Goal: Task Accomplishment & Management: Use online tool/utility

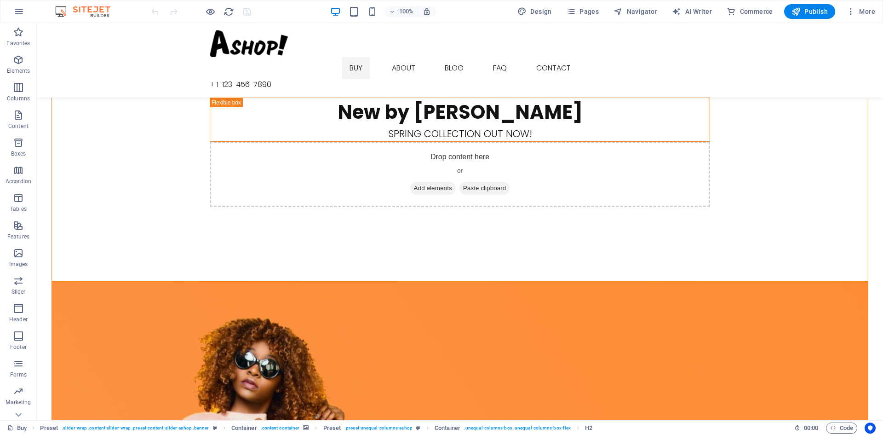
scroll to position [460, 0]
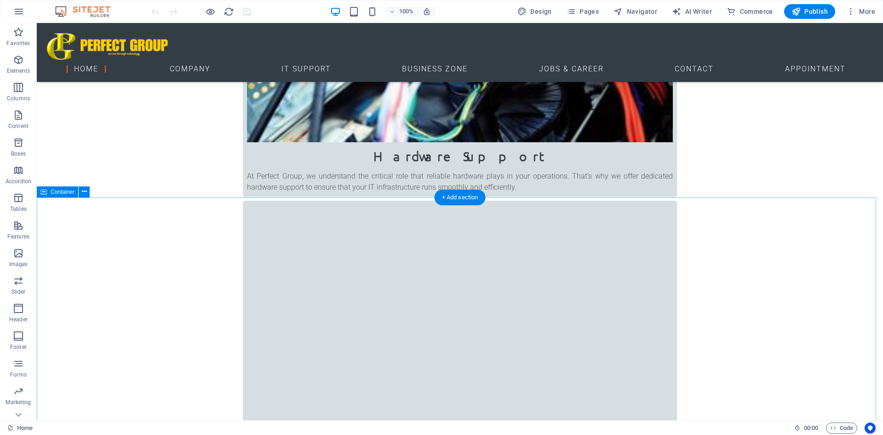
scroll to position [598, 0]
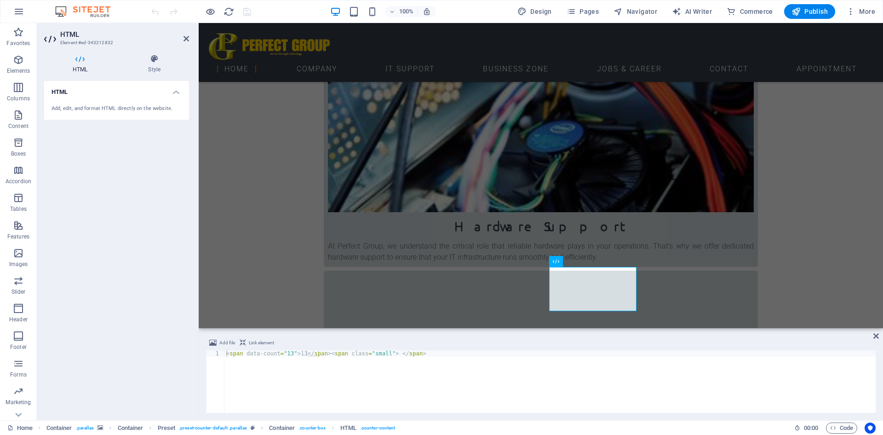
click at [149, 75] on div "HTML Style HTML Add, edit, and format HTML directly on the website. Preset Elem…" at bounding box center [116, 233] width 145 height 358
click at [152, 72] on h4 "Style" at bounding box center [154, 63] width 69 height 19
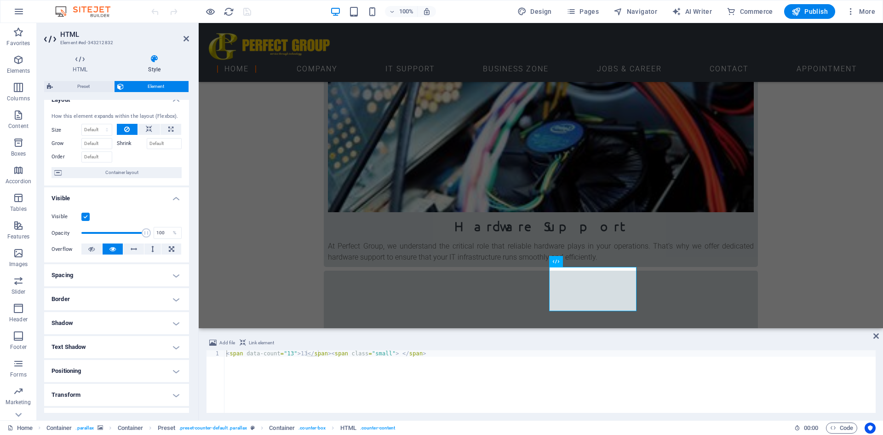
scroll to position [0, 0]
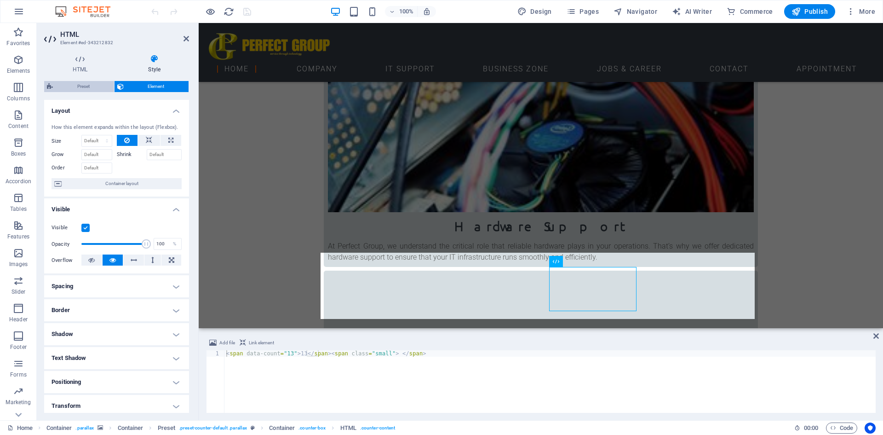
click at [90, 85] on span "Preset" at bounding box center [84, 86] width 56 height 11
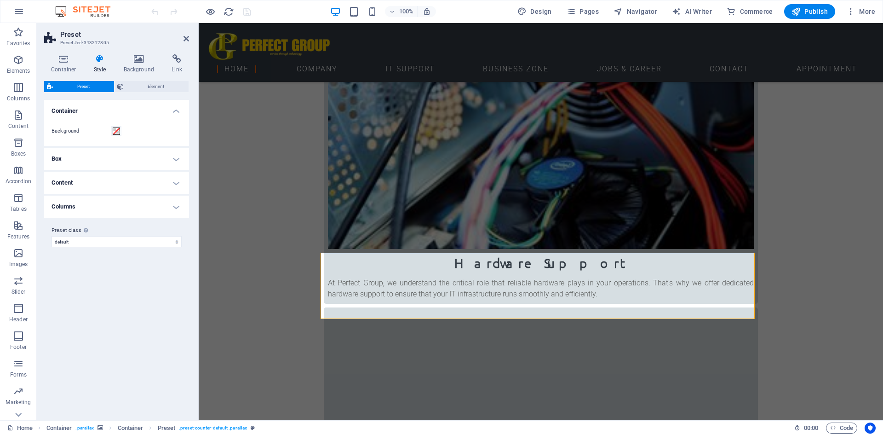
click at [101, 160] on h4 "Box" at bounding box center [116, 159] width 145 height 22
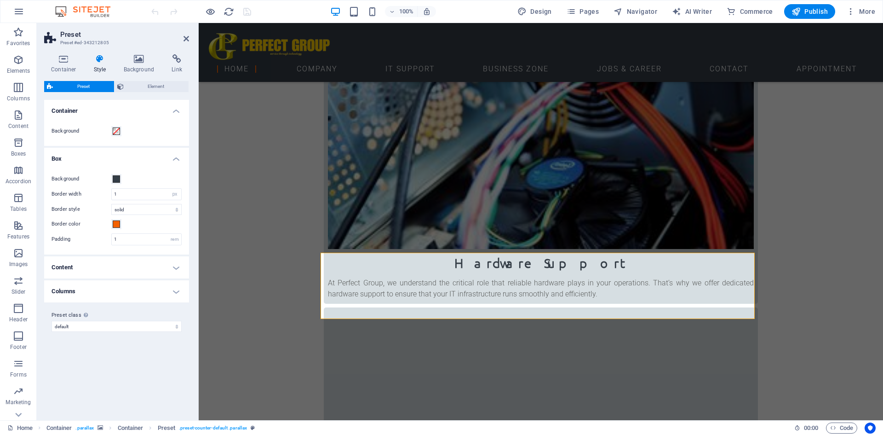
click at [178, 271] on h4 "Content" at bounding box center [116, 267] width 145 height 22
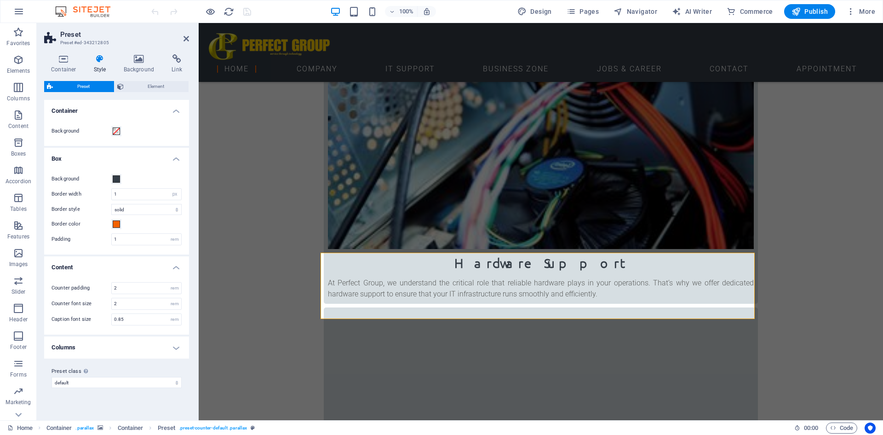
click at [119, 356] on h4 "Columns" at bounding box center [116, 347] width 145 height 22
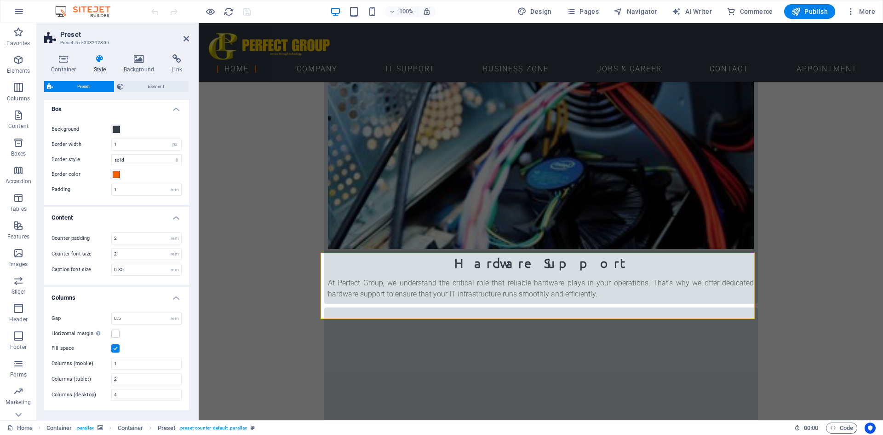
scroll to position [84, 0]
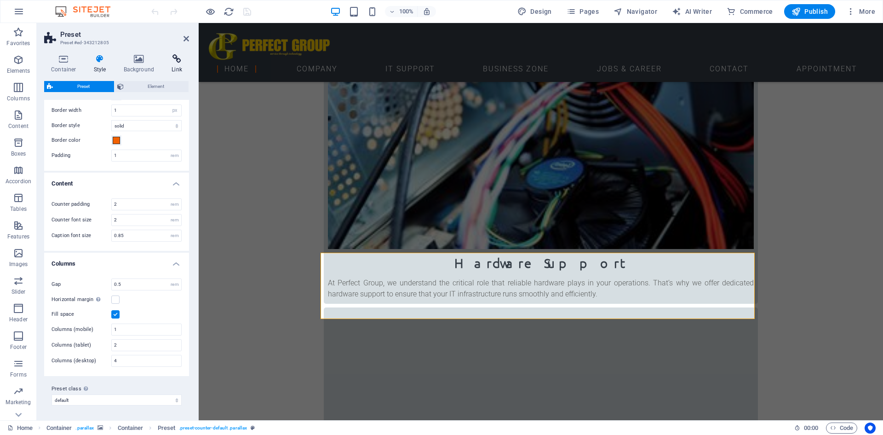
click at [177, 63] on h4 "Link" at bounding box center [177, 63] width 24 height 19
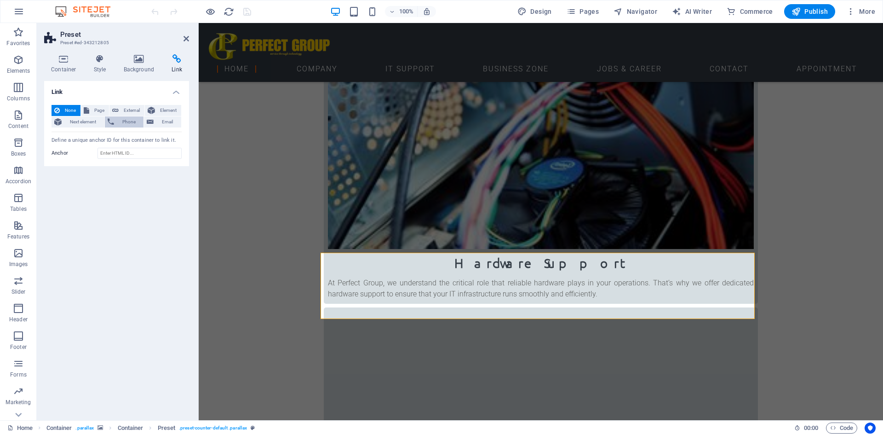
click at [122, 122] on span "Phone" at bounding box center [129, 121] width 24 height 11
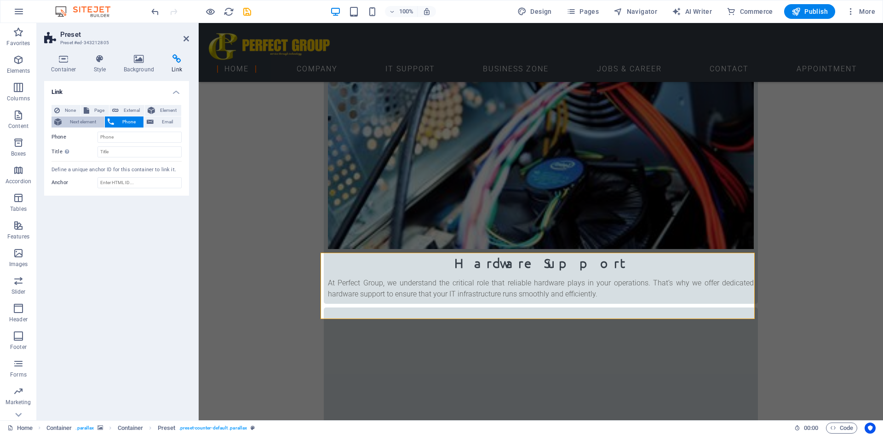
click at [95, 124] on span "Next element" at bounding box center [82, 121] width 37 height 11
click at [99, 109] on span "Page" at bounding box center [99, 110] width 14 height 11
select select
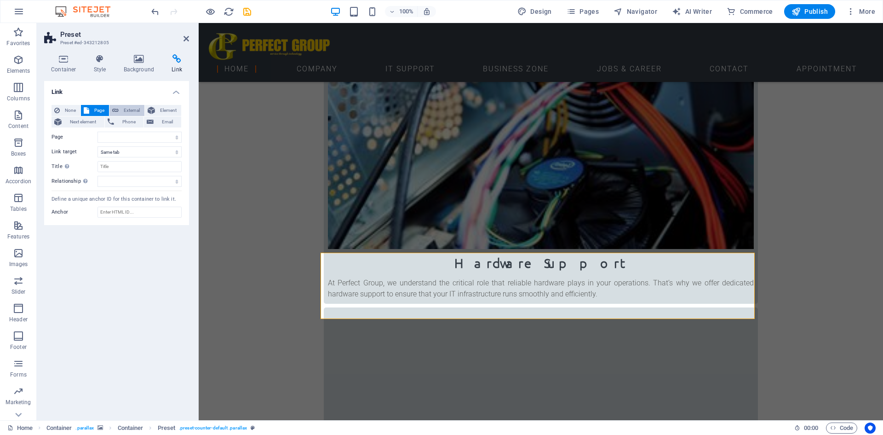
click at [132, 106] on span "External" at bounding box center [131, 110] width 20 height 11
select select "blank"
click at [106, 65] on h4 "Style" at bounding box center [102, 63] width 30 height 19
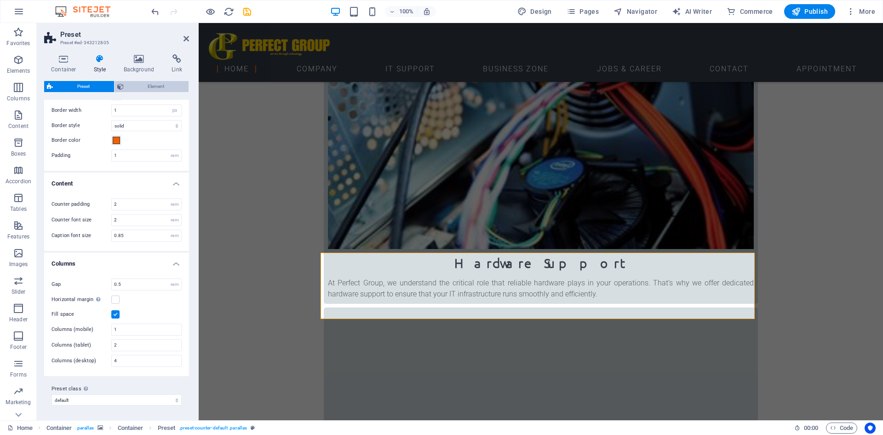
click at [155, 88] on span "Element" at bounding box center [157, 86] width 60 height 11
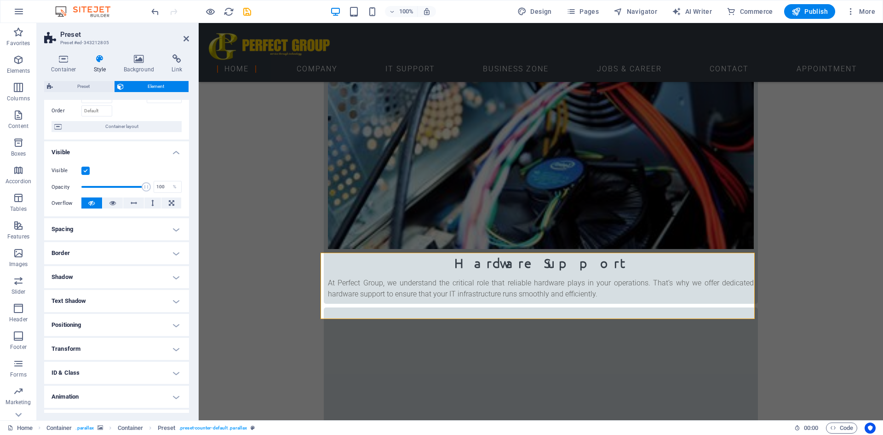
scroll to position [76, 0]
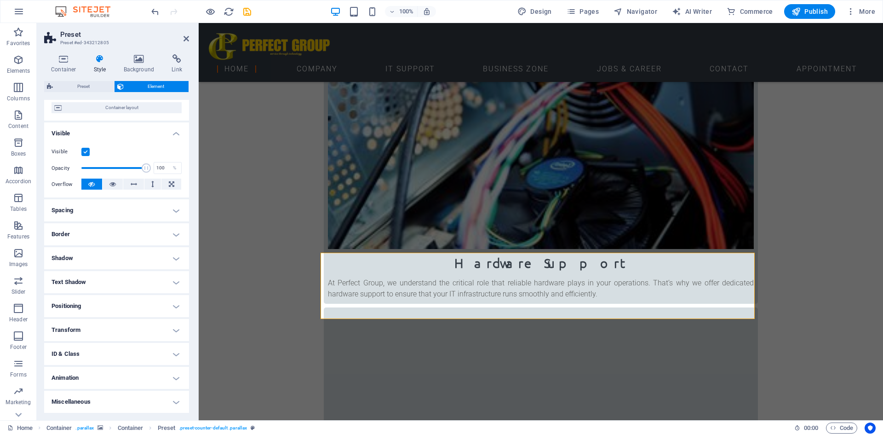
click at [178, 210] on h4 "Spacing" at bounding box center [116, 210] width 145 height 22
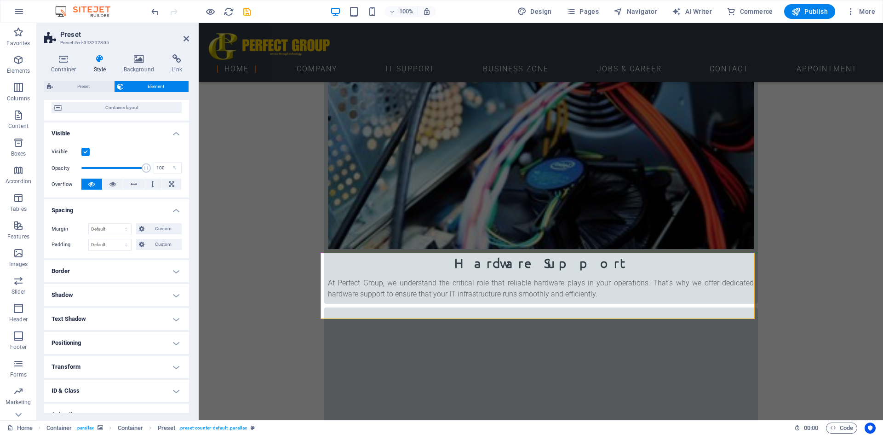
click at [177, 273] on h4 "Border" at bounding box center [116, 271] width 145 height 22
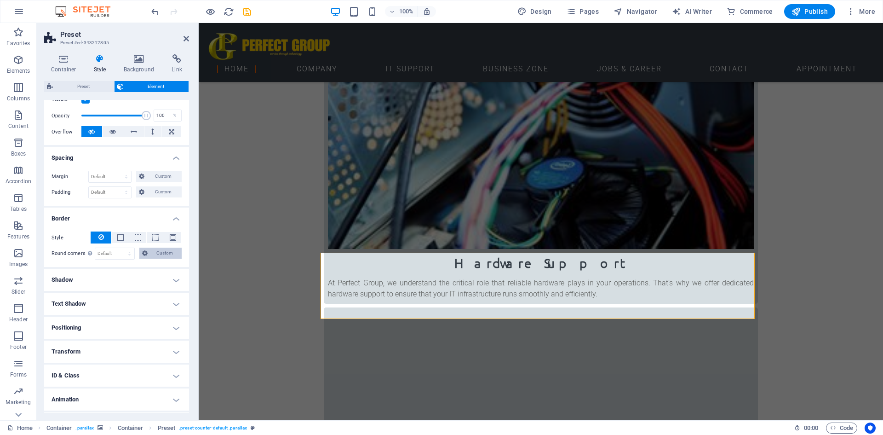
scroll to position [150, 0]
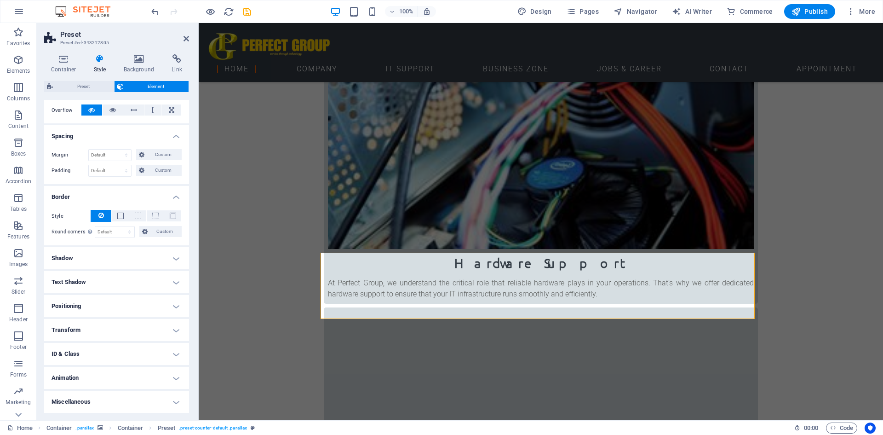
click at [138, 378] on h4 "Animation" at bounding box center [116, 378] width 145 height 22
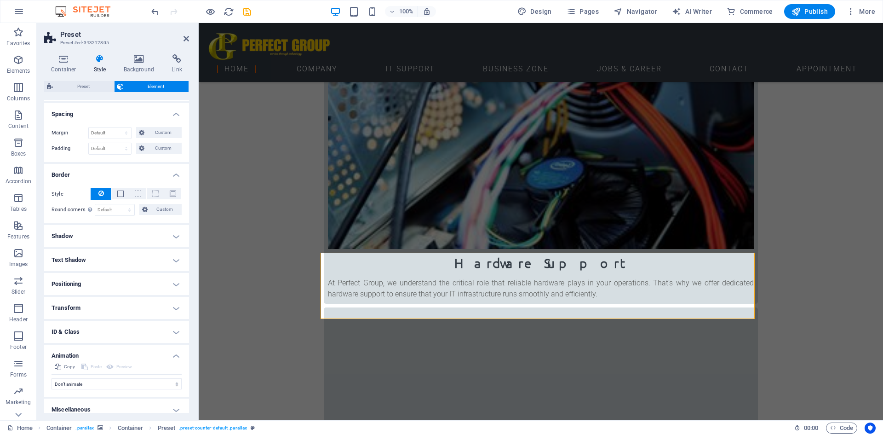
scroll to position [180, 0]
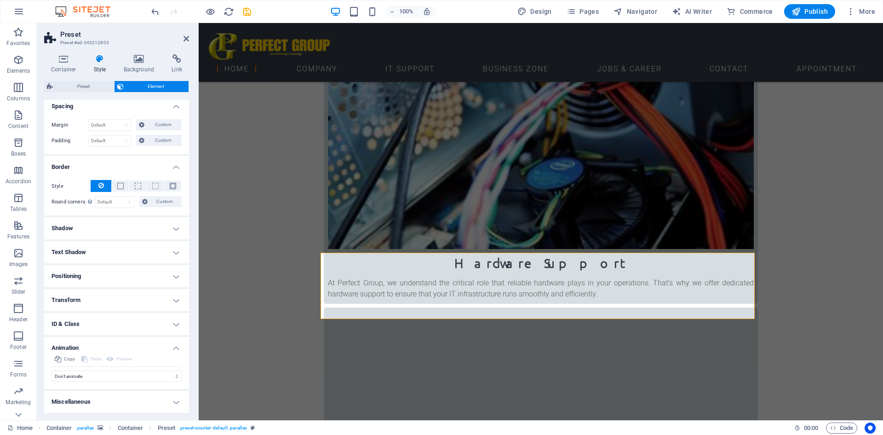
click at [144, 403] on h4 "Miscellaneous" at bounding box center [116, 402] width 145 height 22
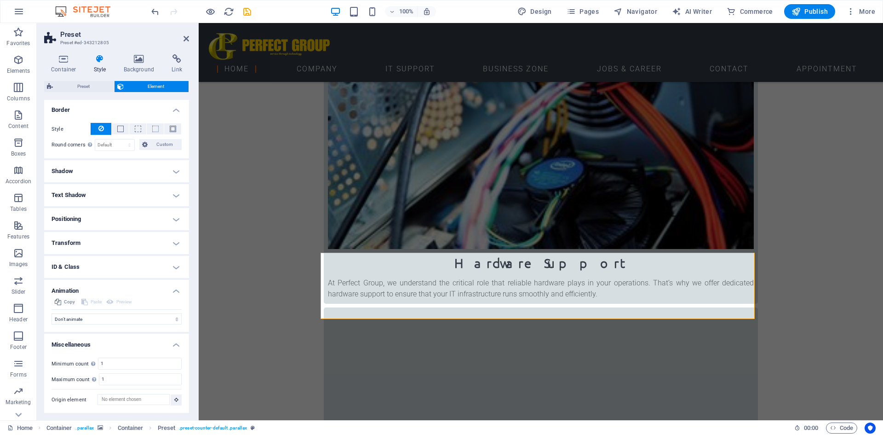
click at [149, 218] on h4 "Positioning" at bounding box center [116, 219] width 145 height 22
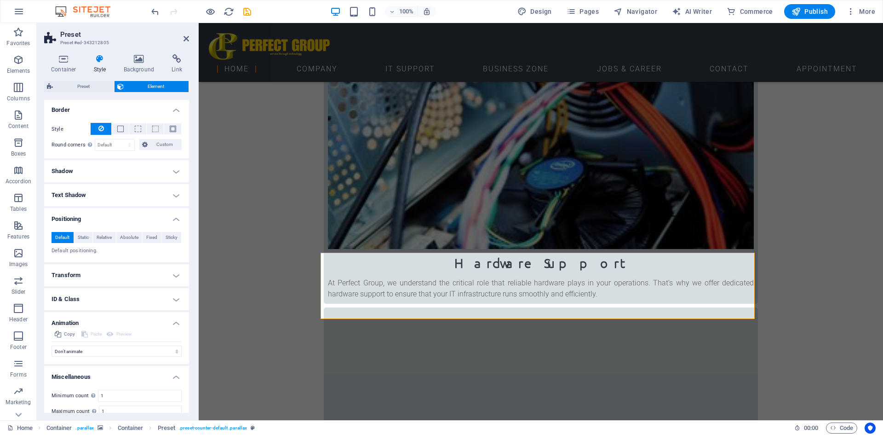
click at [156, 189] on h4 "Text Shadow" at bounding box center [116, 195] width 145 height 22
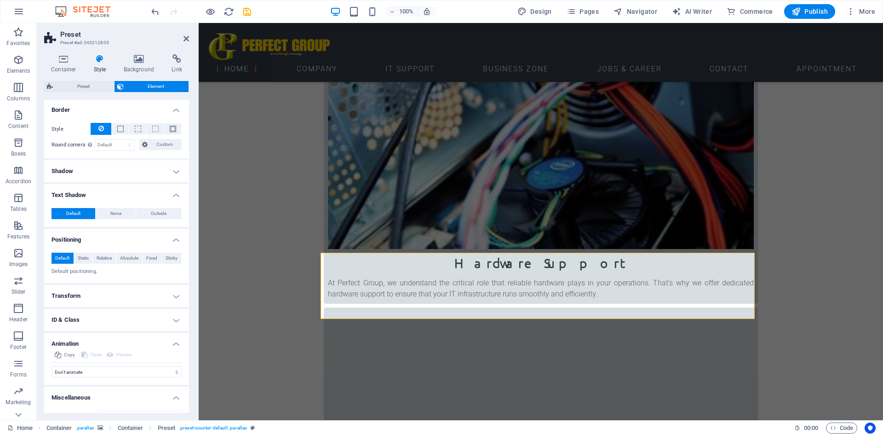
click at [159, 172] on h4 "Shadow" at bounding box center [116, 171] width 145 height 22
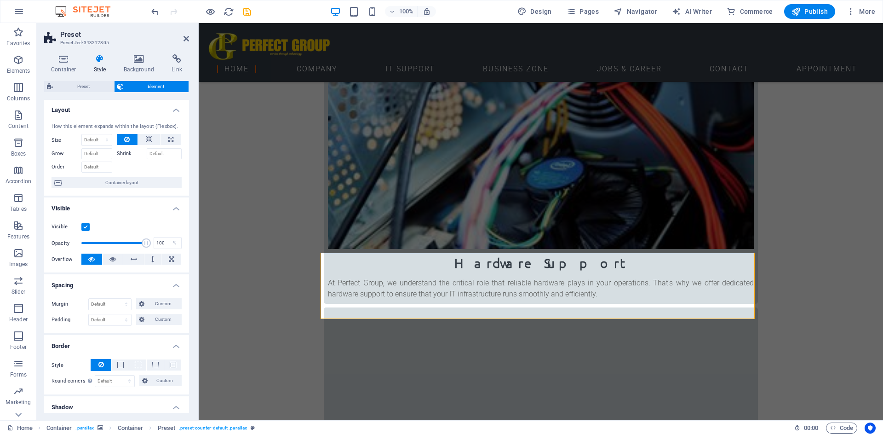
scroll to position [0, 0]
click at [190, 37] on aside "Preset Preset #ed-343212805 Container Style Background Link Size Height Default…" at bounding box center [118, 221] width 162 height 397
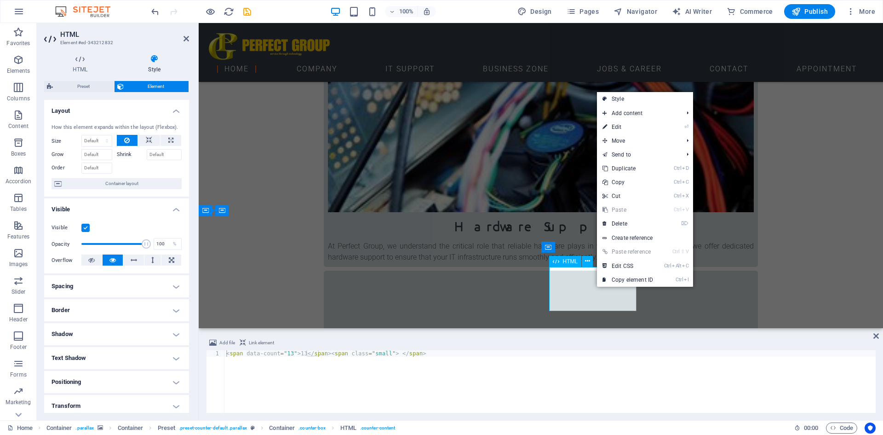
click at [292, 354] on div "< span data-count = "13" > 13 </ span > < span class = "small" > </ span >" at bounding box center [549, 387] width 651 height 75
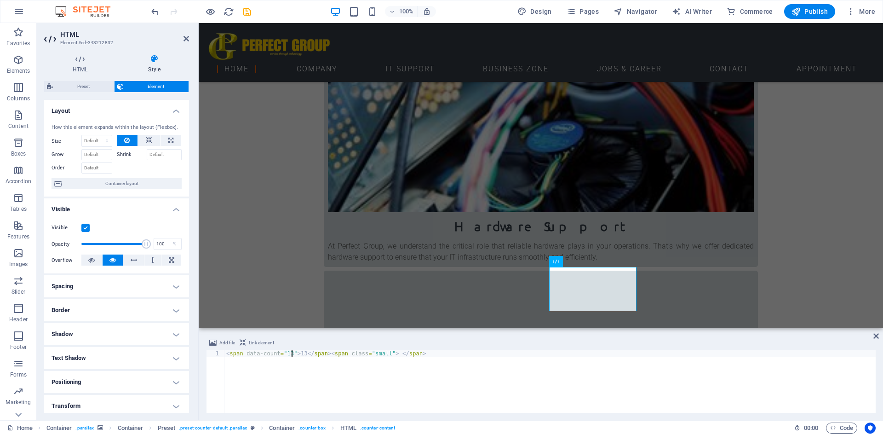
click at [308, 352] on div "< span data-count = "13" > 13 </ span > < span class = "small" > </ span >" at bounding box center [549, 387] width 651 height 75
click at [301, 353] on div "Add file Link element <span data-count="13">13</span><span class="small"> </spa…" at bounding box center [541, 374] width 670 height 75
click at [301, 353] on div "< span data-count = "13" > 13 </ span > < span class = "small" > </ span >" at bounding box center [549, 387] width 651 height 75
click at [281, 363] on div "< span data-count = "13" > 15 </ span > < span class = "small" > </ span >" at bounding box center [549, 387] width 651 height 75
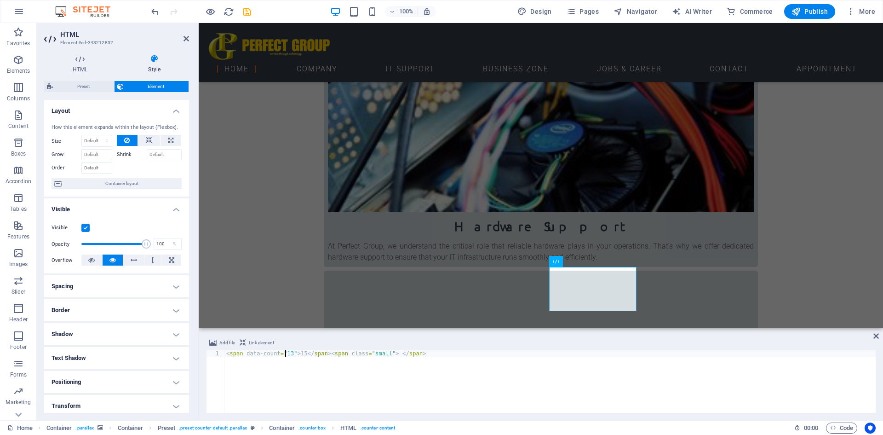
click at [286, 352] on div "< span data-count = "13" > 15 </ span > < span class = "small" > </ span >" at bounding box center [549, 387] width 651 height 75
click at [482, 374] on div "< span data-count = "15" > 15 </ span > < span class = "small" > </ span >" at bounding box center [549, 387] width 651 height 75
type textarea "<span data-count="15">15</span><span class="small"> </span>"
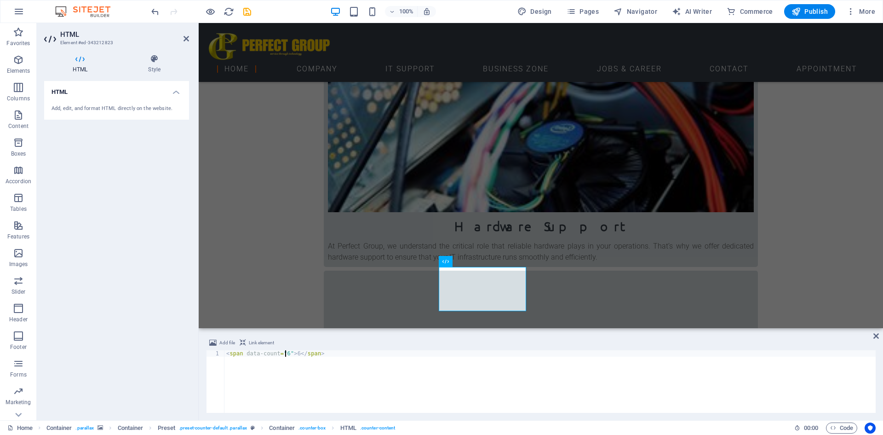
click at [284, 354] on div "< span data-count = "6" > 6 </ span >" at bounding box center [549, 387] width 651 height 75
click at [293, 356] on div "< span data-count = "7" > 6 </ span >" at bounding box center [549, 387] width 651 height 75
click at [418, 388] on div "< span data-count = "7" > 7 </ span >" at bounding box center [549, 387] width 651 height 75
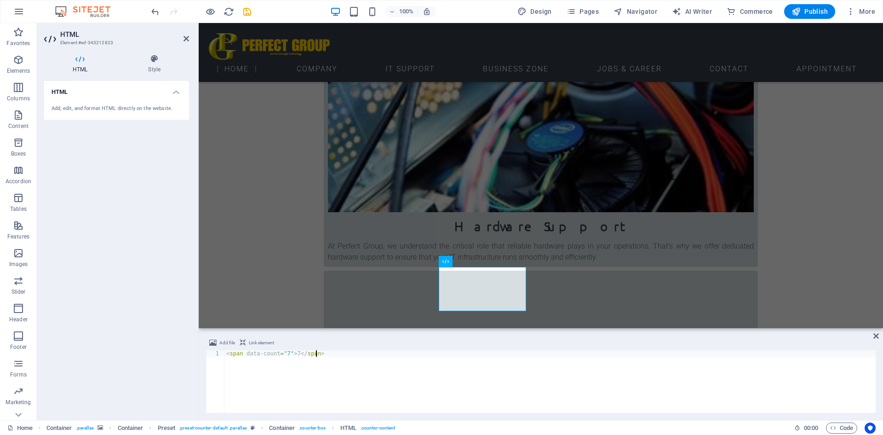
type textarea "<span data-count="7">7</span>"
click at [48, 326] on div "HTML Add, edit, and format HTML directly on the website." at bounding box center [116, 247] width 145 height 332
click at [91, 319] on div "HTML Add, edit, and format HTML directly on the website." at bounding box center [116, 247] width 145 height 332
click at [92, 319] on div "HTML Add, edit, and format HTML directly on the website." at bounding box center [116, 247] width 145 height 332
click at [141, 304] on div "HTML Add, edit, and format HTML directly on the website." at bounding box center [116, 247] width 145 height 332
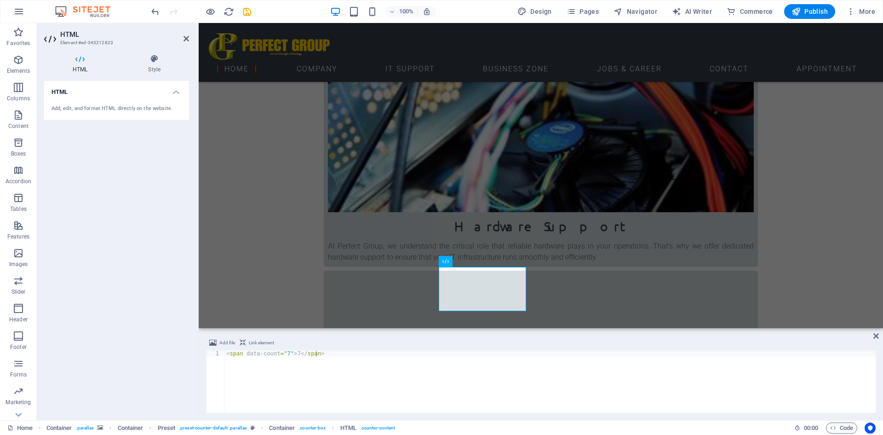
click at [379, 391] on div "< span data-count = "7" > 7 </ span >" at bounding box center [549, 387] width 651 height 75
drag, startPoint x: 375, startPoint y: 294, endPoint x: 537, endPoint y: 295, distance: 161.9
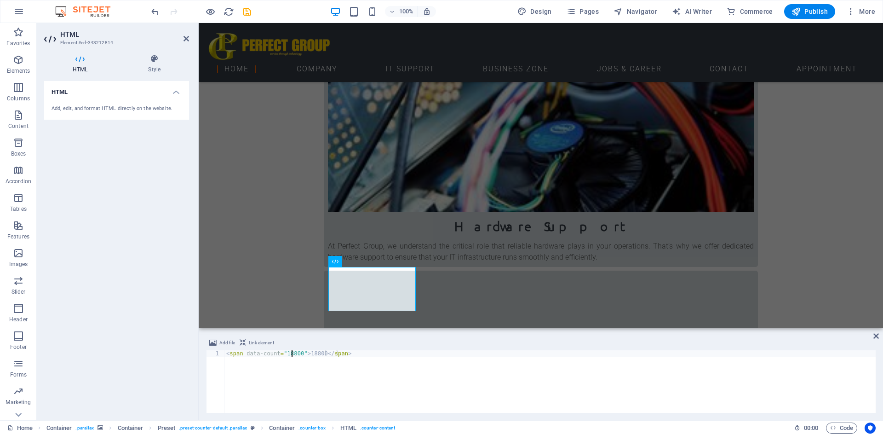
drag, startPoint x: 291, startPoint y: 354, endPoint x: 326, endPoint y: 353, distance: 34.5
click at [292, 354] on div "< span data-count = "18800" > 18800 </ span >" at bounding box center [549, 387] width 651 height 75
click at [315, 352] on div "< span data-count = "18900" > 18800 </ span >" at bounding box center [549, 387] width 651 height 75
drag, startPoint x: 316, startPoint y: 353, endPoint x: 304, endPoint y: 356, distance: 12.2
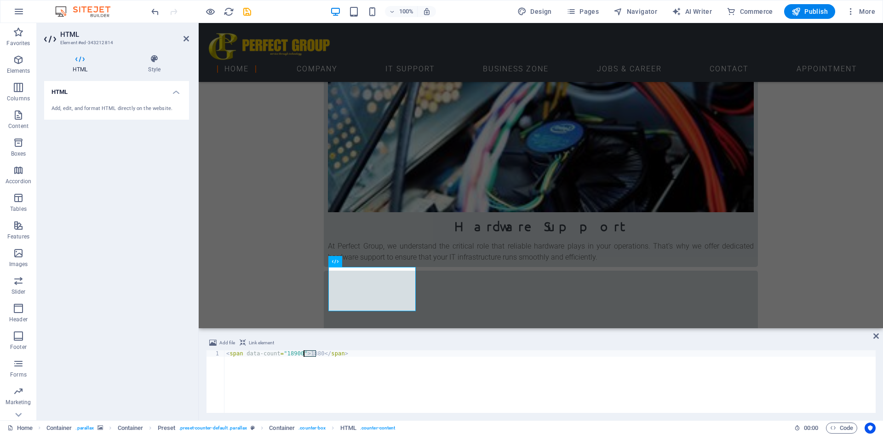
click at [304, 356] on div "< span data-count = "18900" > 1880 </ span >" at bounding box center [549, 387] width 651 height 75
click at [297, 354] on div "< span data-count = "18900" > 44000 </ span >" at bounding box center [549, 387] width 651 height 75
click at [537, 374] on div "< span data-count = "44000" > 44000 </ span >" at bounding box center [549, 387] width 651 height 75
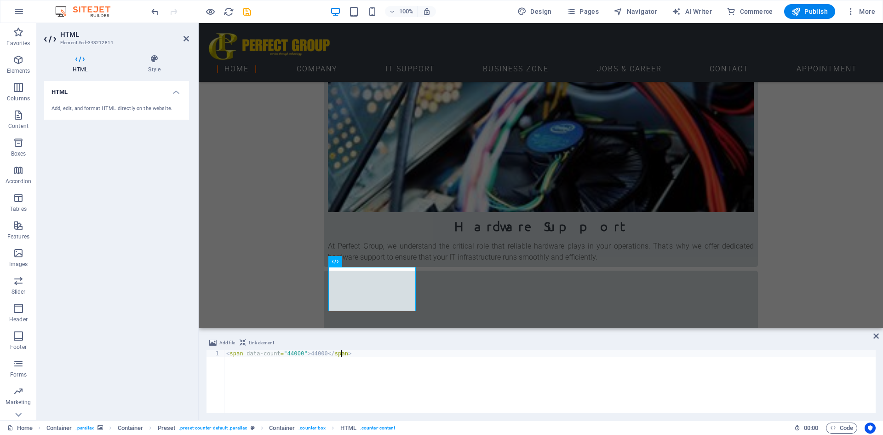
click at [319, 351] on div "< span data-count = "44000" > 44000 </ span >" at bounding box center [549, 387] width 651 height 75
click at [297, 352] on div "< span data-count = "44000" > 44000+ </ span >" at bounding box center [549, 387] width 651 height 75
click at [475, 394] on div "< span data-count = "44000+" > 44000+ </ span >" at bounding box center [549, 387] width 651 height 75
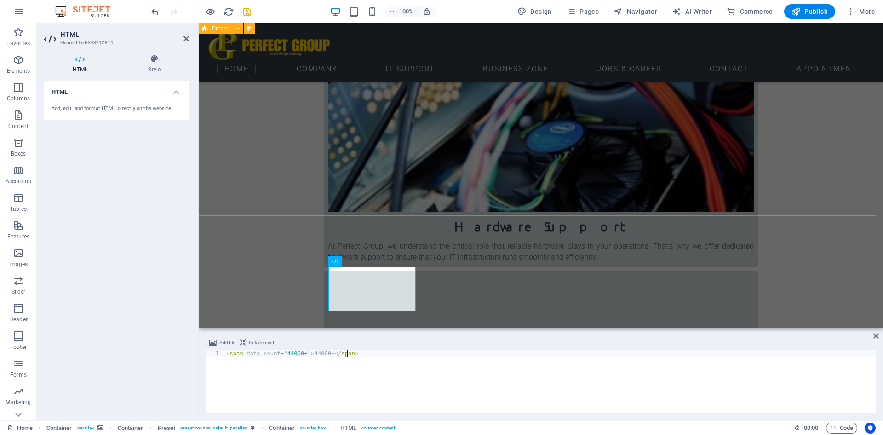
type textarea "<span data-count="44000+">44000+</span>"
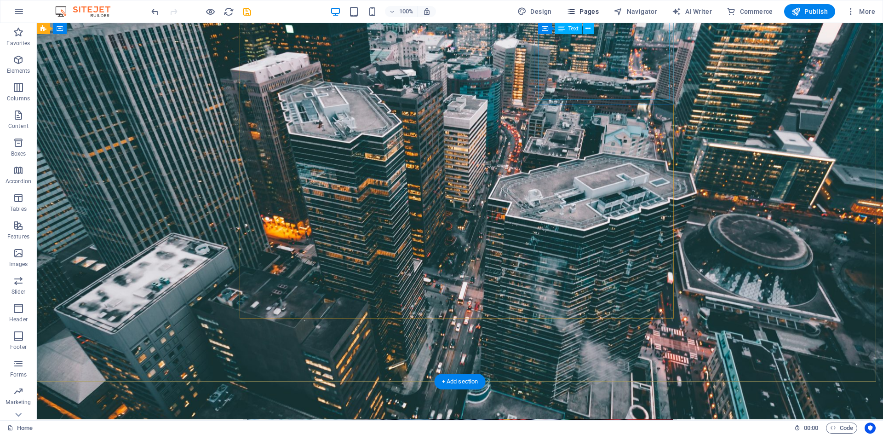
scroll to position [184, 0]
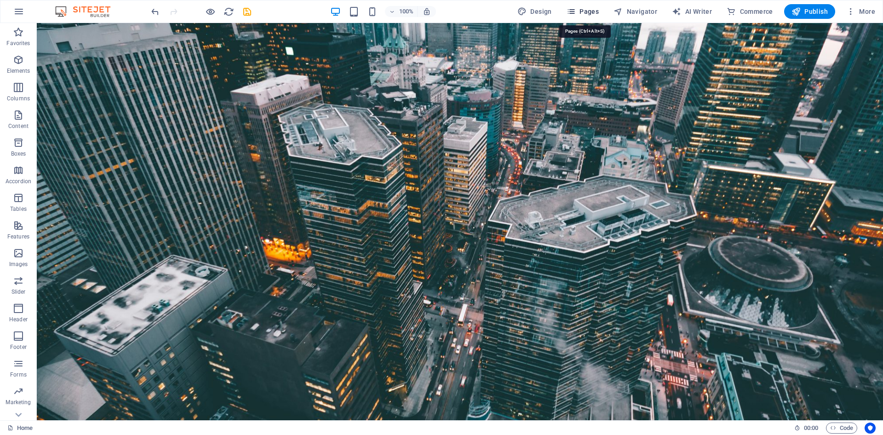
click at [590, 11] on span "Pages" at bounding box center [583, 11] width 32 height 9
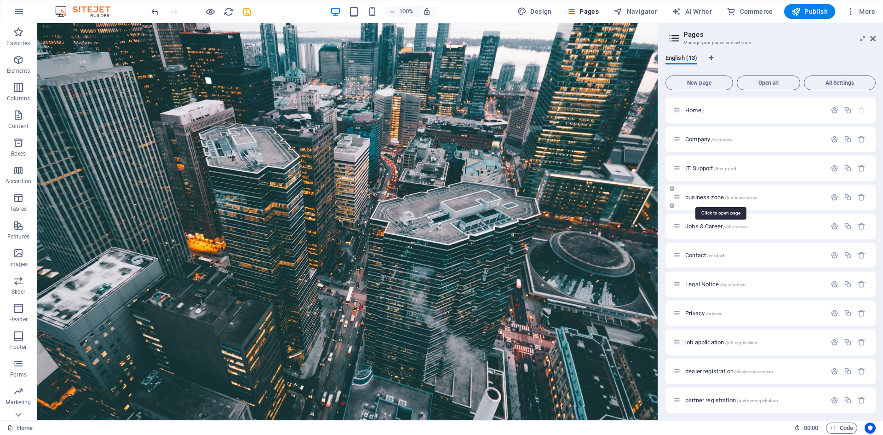
click at [715, 195] on span "business zone /business-zone" at bounding box center [721, 197] width 72 height 7
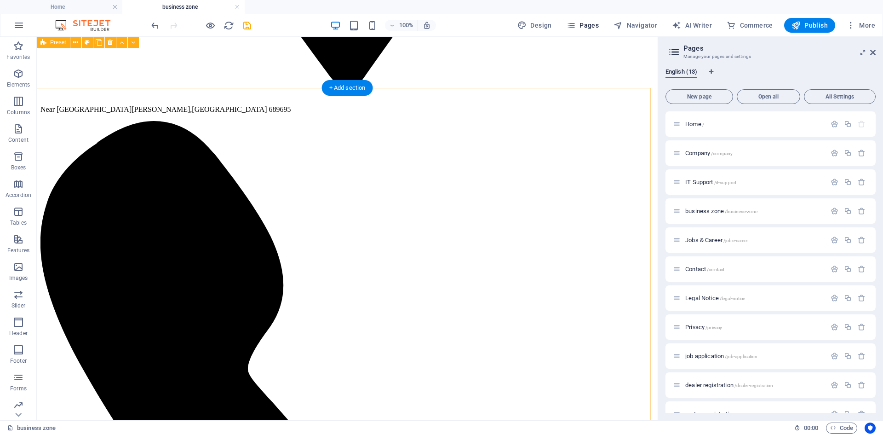
scroll to position [828, 0]
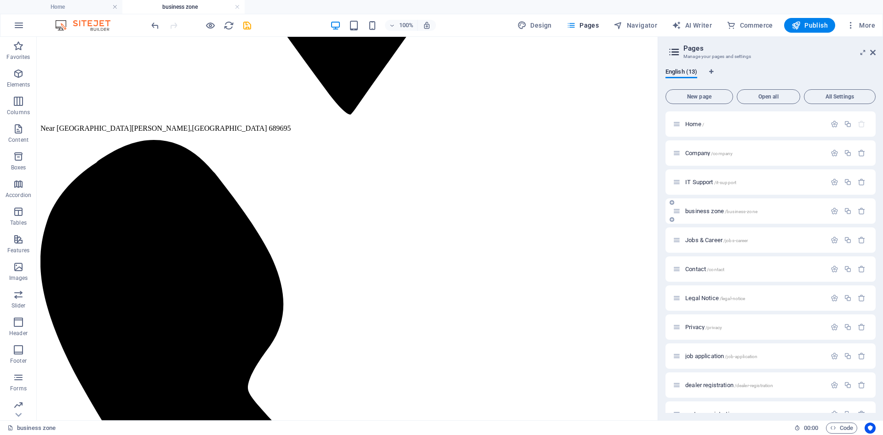
click at [683, 213] on div "business zone /business-zone" at bounding box center [755, 211] width 144 height 6
click at [694, 210] on span "business zone /business-zone" at bounding box center [721, 210] width 72 height 7
click at [833, 210] on icon "button" at bounding box center [835, 211] width 8 height 8
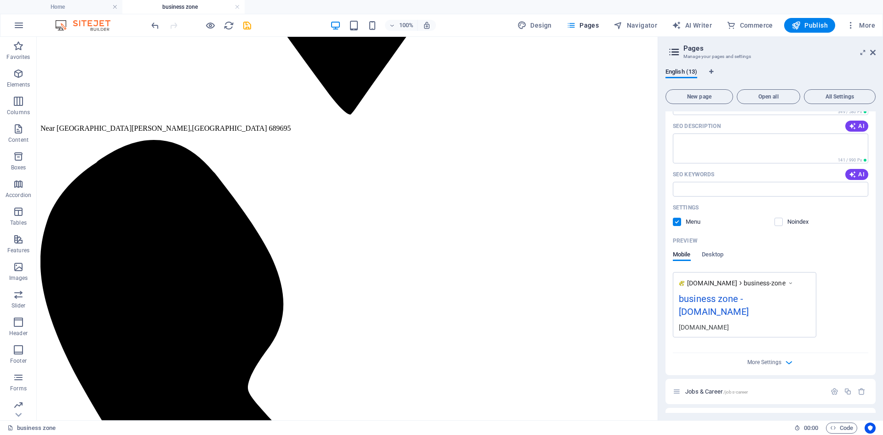
scroll to position [322, 0]
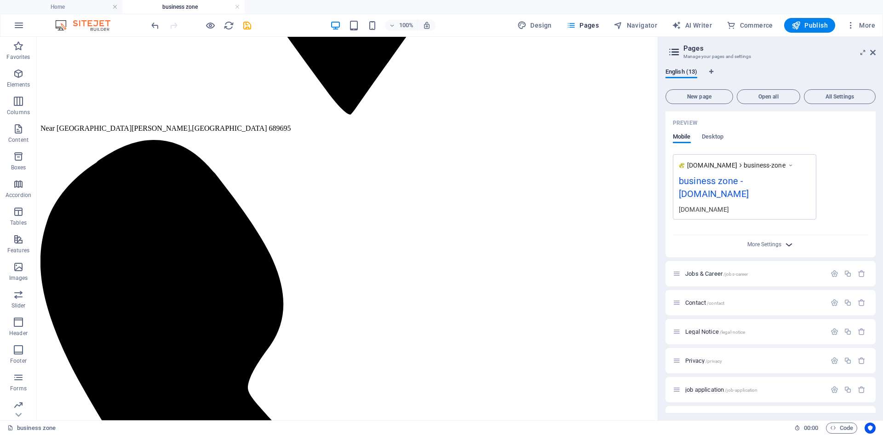
click at [784, 242] on icon "button" at bounding box center [789, 244] width 11 height 11
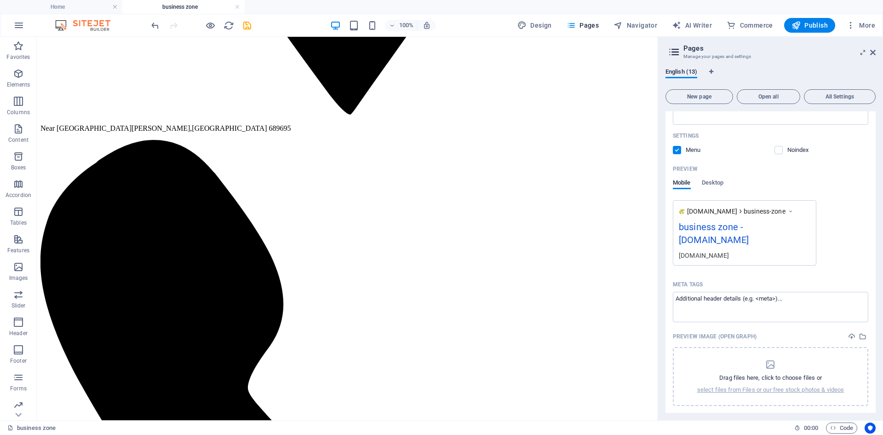
scroll to position [0, 0]
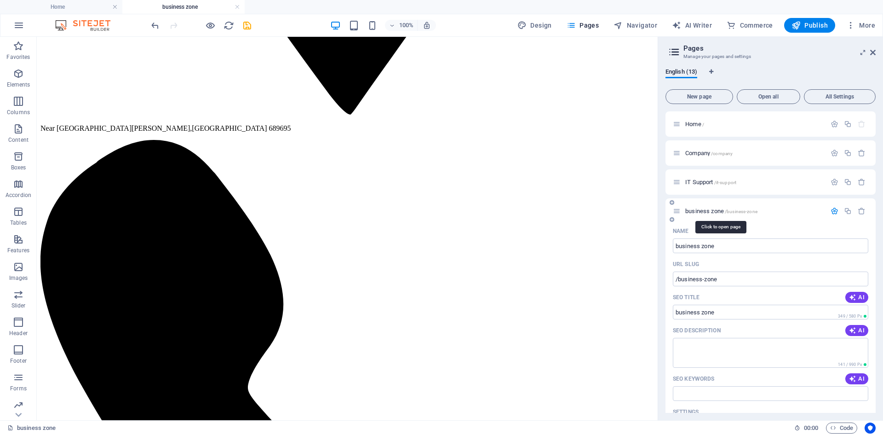
click at [689, 210] on span "business zone /business-zone" at bounding box center [721, 210] width 72 height 7
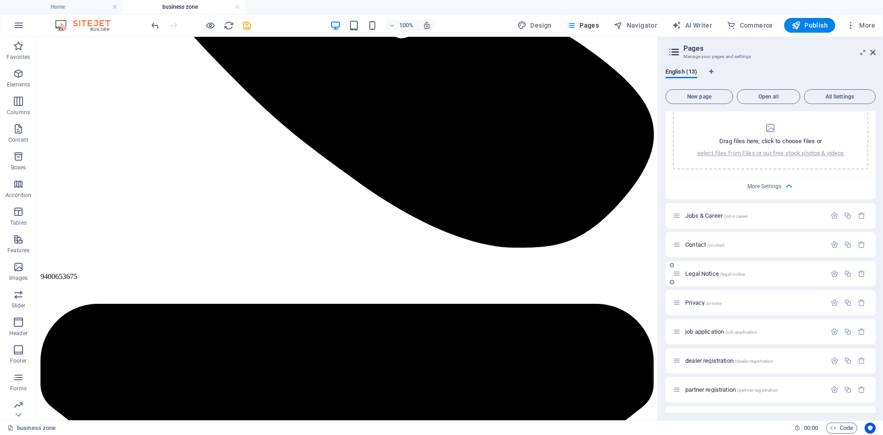
scroll to position [564, 0]
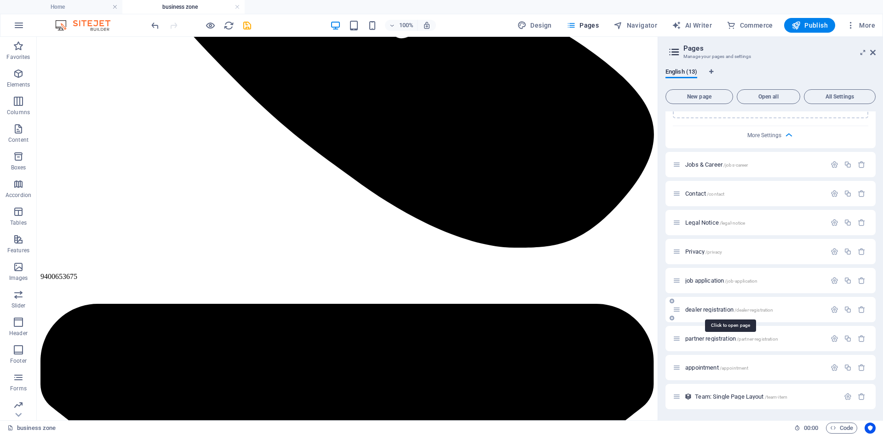
click at [719, 306] on span "dealer registration /dealer-registration" at bounding box center [729, 309] width 88 height 7
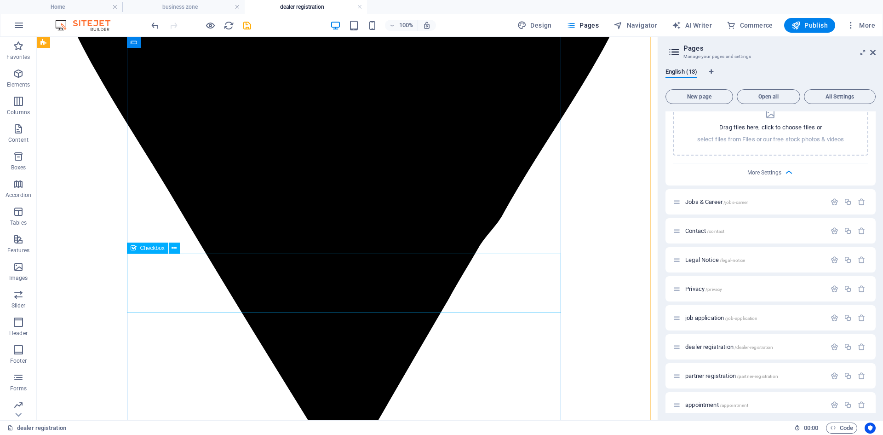
scroll to position [552, 0]
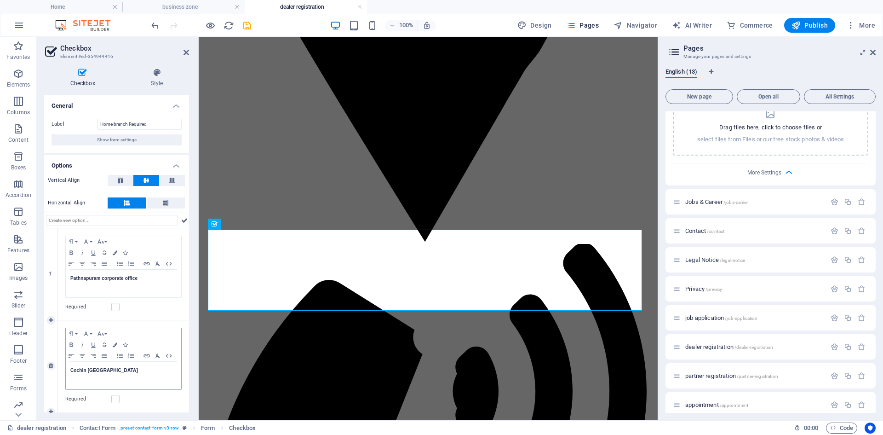
scroll to position [184, 0]
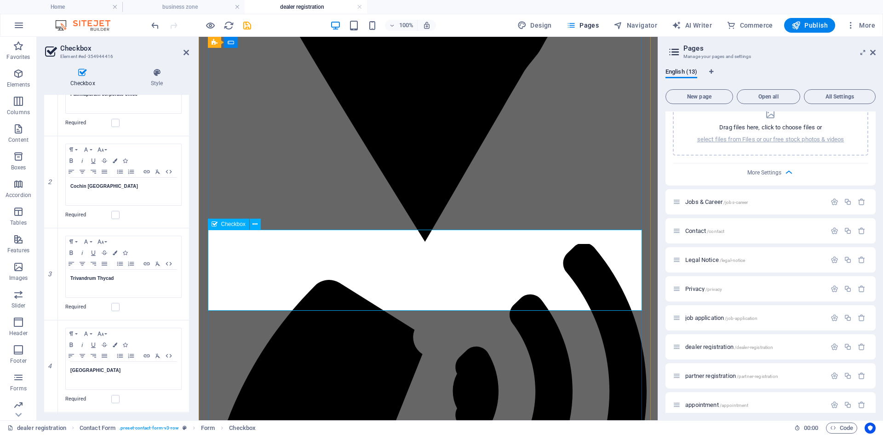
click at [134, 284] on div "Trivandrum Thycad" at bounding box center [123, 284] width 115 height 28
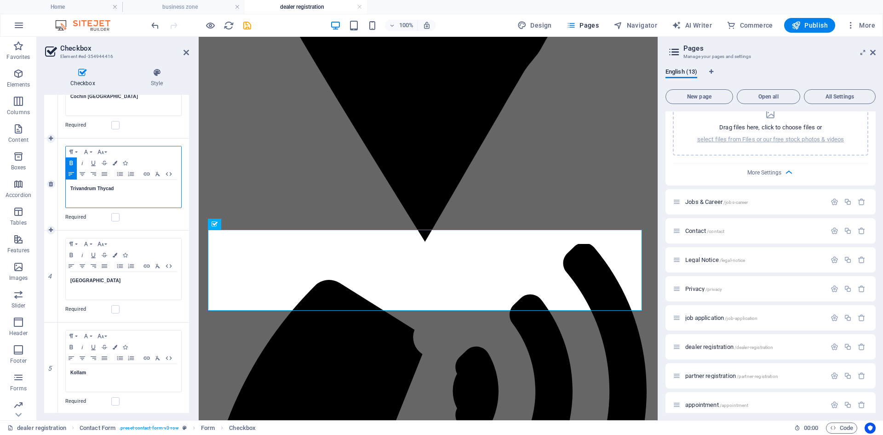
scroll to position [367, 0]
click at [52, 322] on icon at bounding box center [51, 321] width 4 height 6
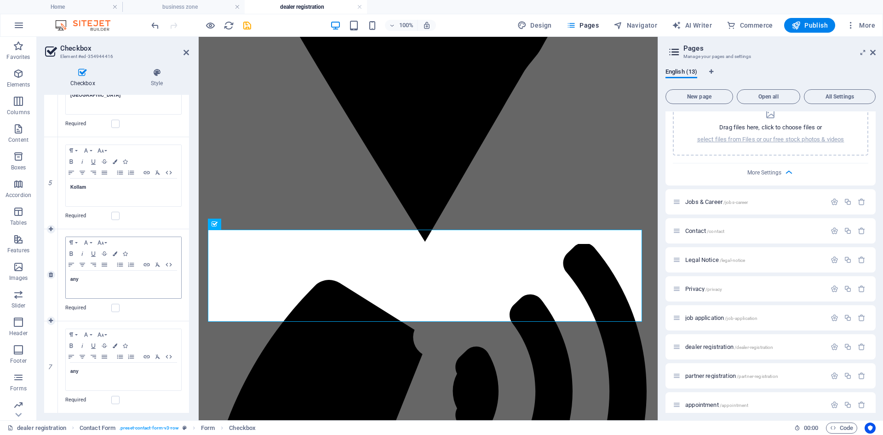
scroll to position [459, 0]
drag, startPoint x: 97, startPoint y: 286, endPoint x: 58, endPoint y: 282, distance: 39.2
click at [58, 282] on div "Paragraph Format Normal Heading 1 Heading 2 Heading 3 Heading 4 Heading 5 Headi…" at bounding box center [123, 275] width 131 height 92
click at [168, 311] on div "Required" at bounding box center [123, 307] width 116 height 11
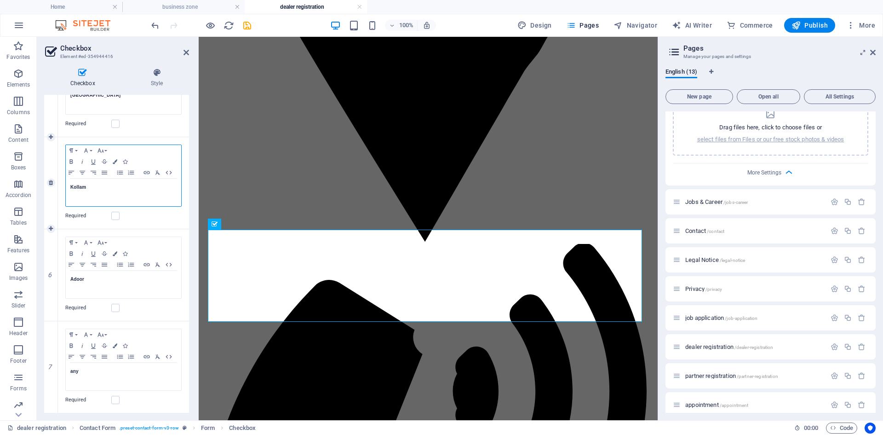
click at [103, 189] on p "Kollam" at bounding box center [123, 187] width 106 height 8
click at [99, 277] on p "Adoor" at bounding box center [123, 279] width 106 height 8
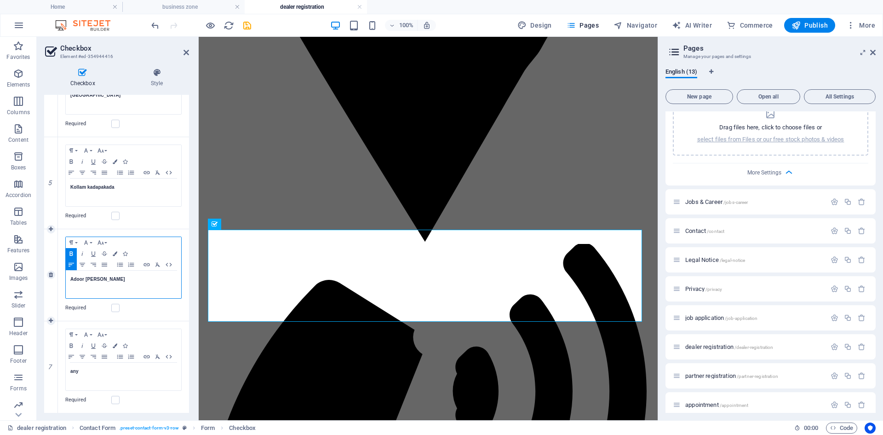
scroll to position [367, 0]
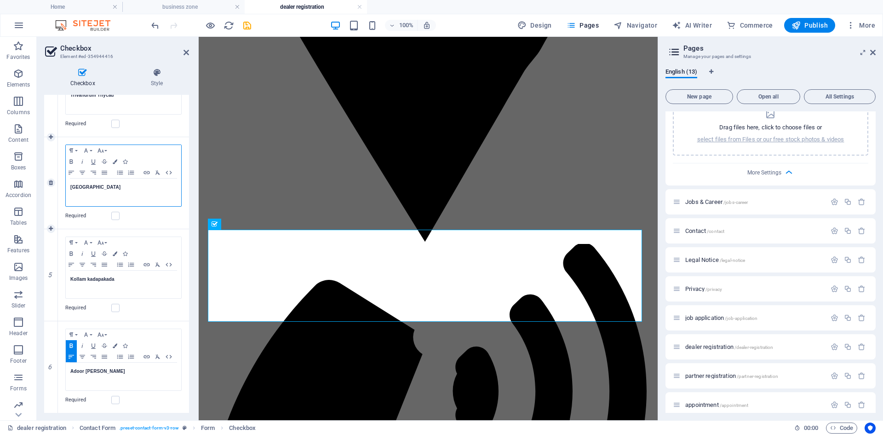
click at [100, 180] on div "[GEOGRAPHIC_DATA]" at bounding box center [123, 192] width 115 height 28
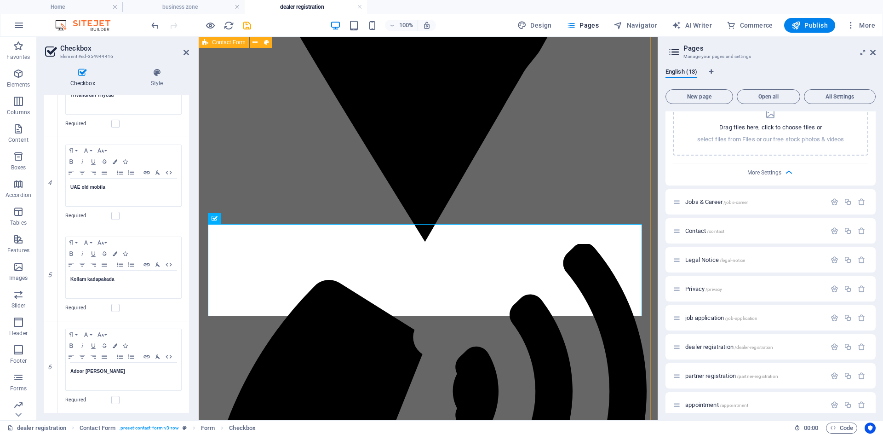
scroll to position [598, 0]
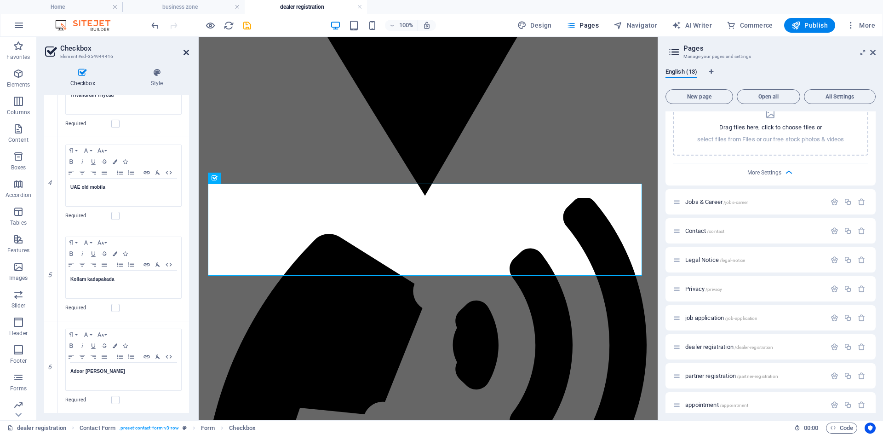
click at [184, 54] on icon at bounding box center [187, 52] width 6 height 7
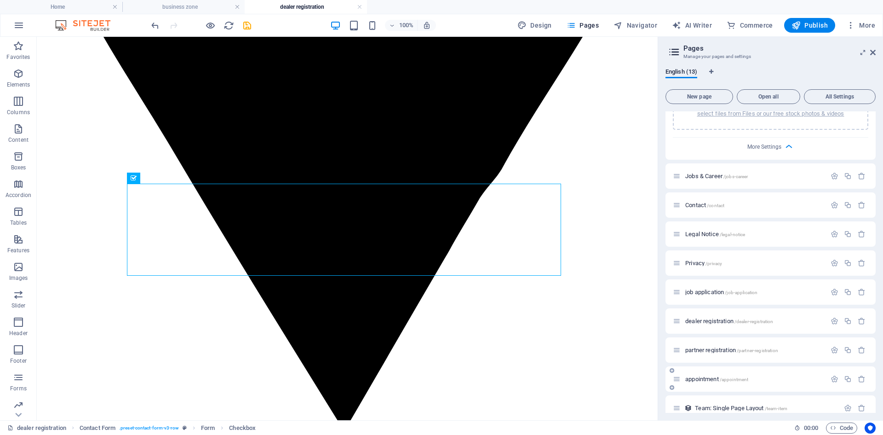
scroll to position [564, 0]
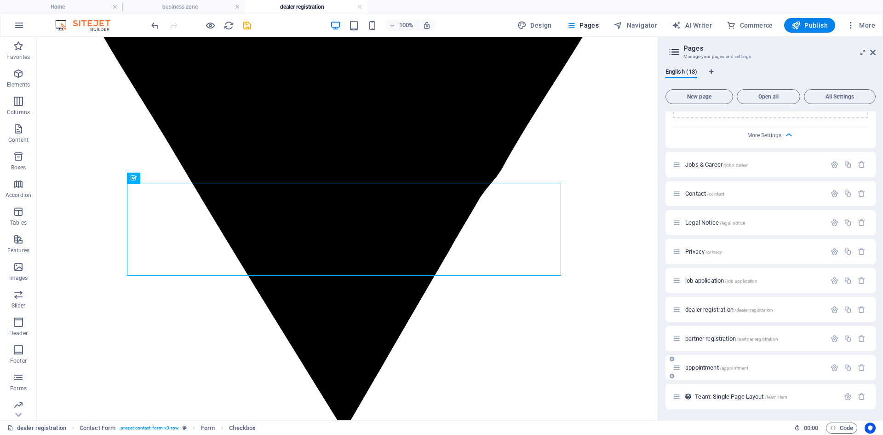
click at [716, 367] on span "appointment /appointment" at bounding box center [716, 367] width 63 height 7
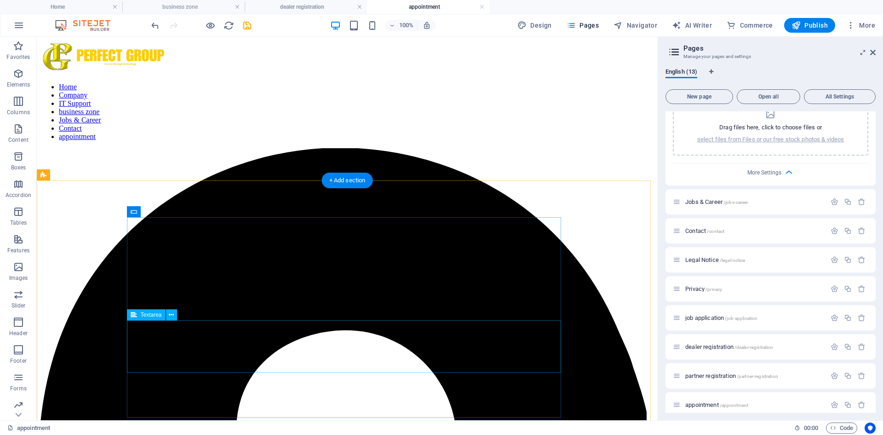
scroll to position [35, 0]
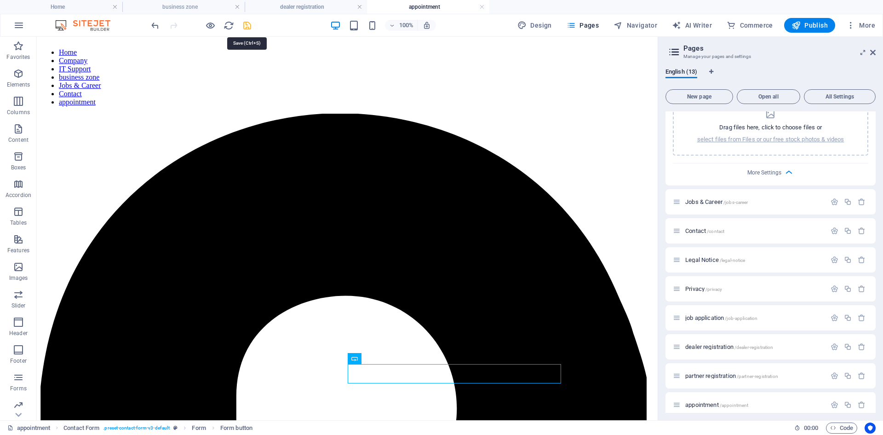
click at [247, 29] on icon "save" at bounding box center [247, 25] width 11 height 11
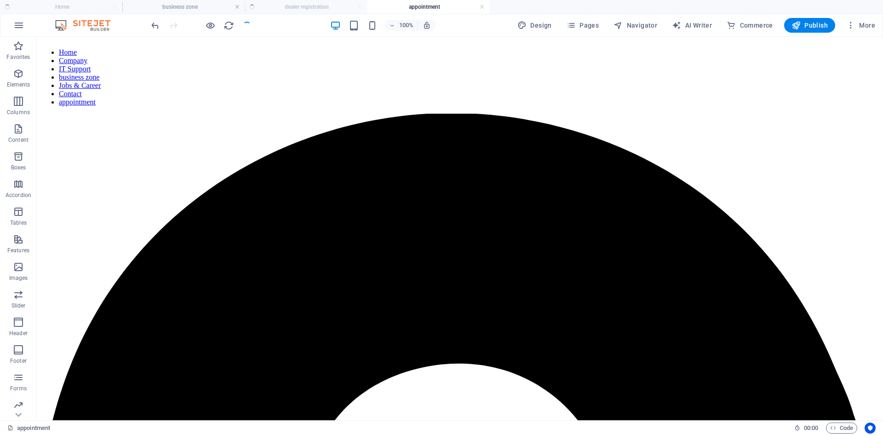
scroll to position [23, 0]
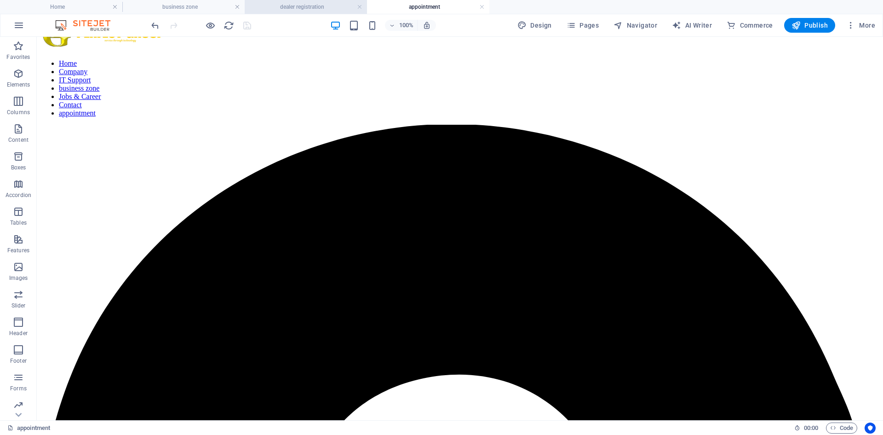
click at [317, 6] on h4 "dealer registration" at bounding box center [306, 7] width 122 height 10
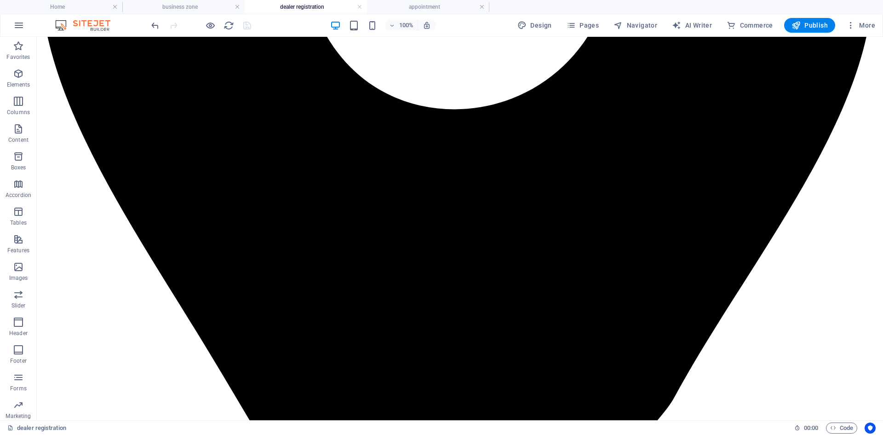
scroll to position [0, 0]
click at [815, 24] on span "Publish" at bounding box center [810, 25] width 36 height 9
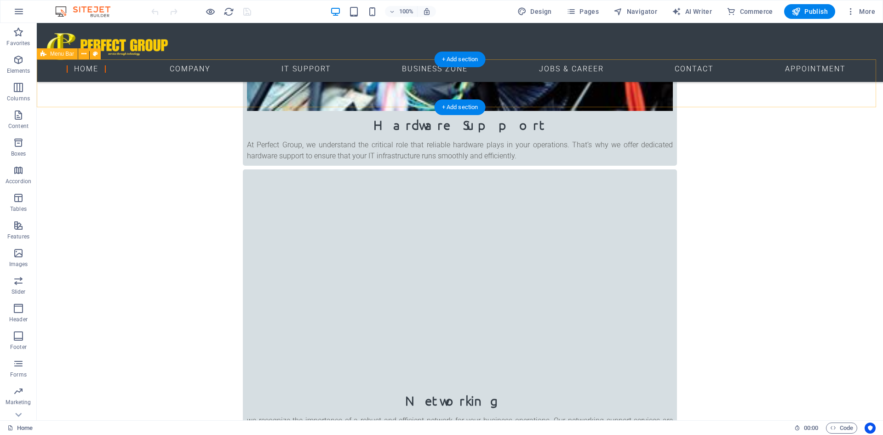
scroll to position [506, 0]
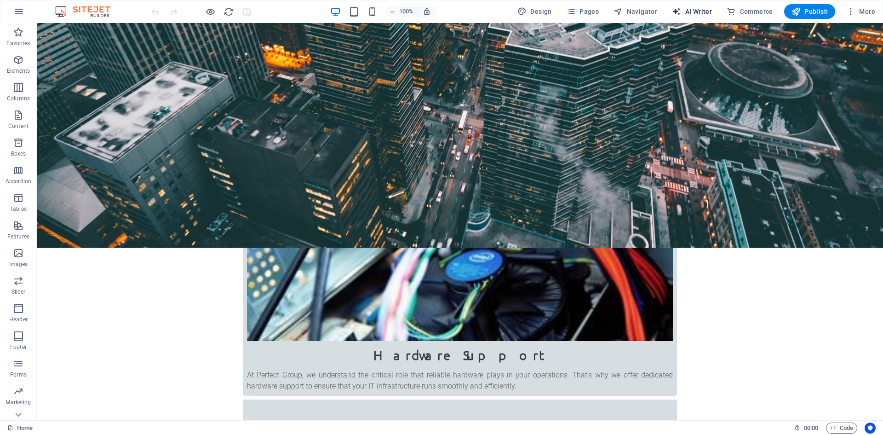
click at [699, 9] on span "AI Writer" at bounding box center [692, 11] width 40 height 9
select select "English"
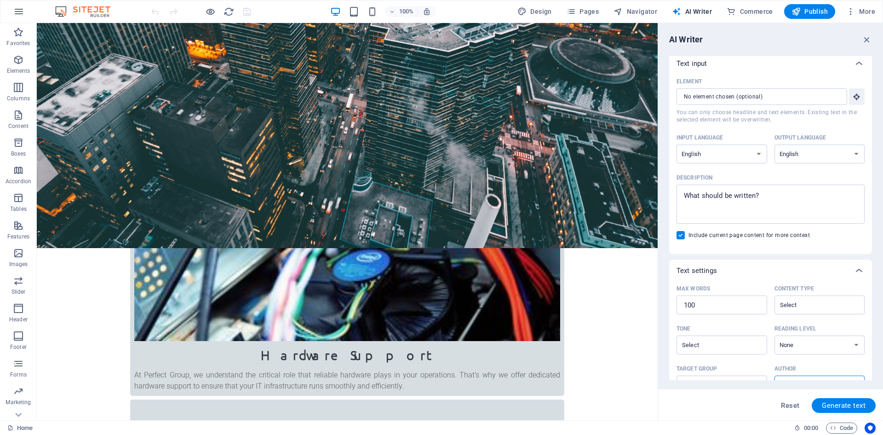
scroll to position [0, 0]
click at [869, 38] on icon "button" at bounding box center [867, 40] width 10 height 10
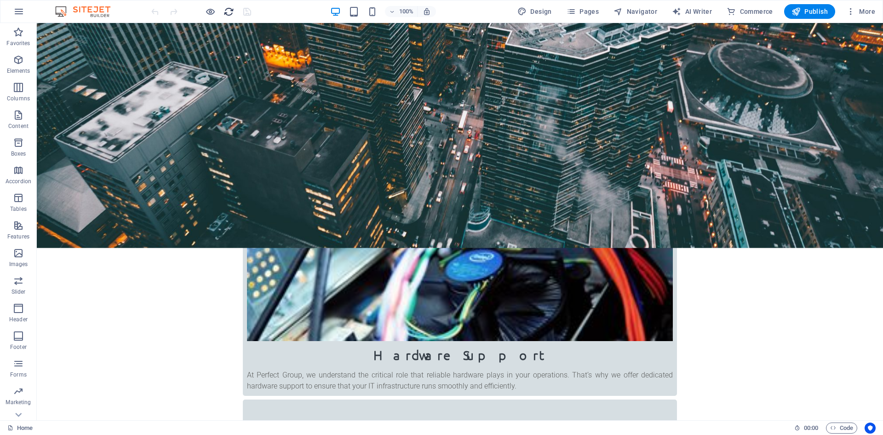
click at [228, 11] on icon "reload" at bounding box center [229, 11] width 11 height 11
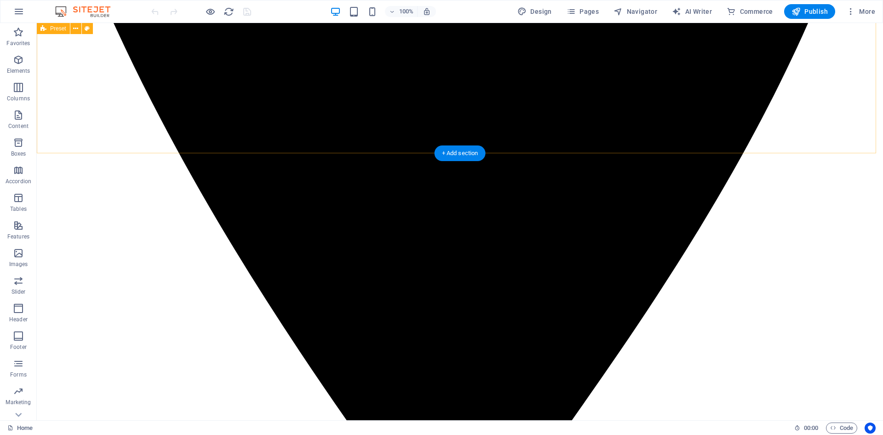
scroll to position [690, 0]
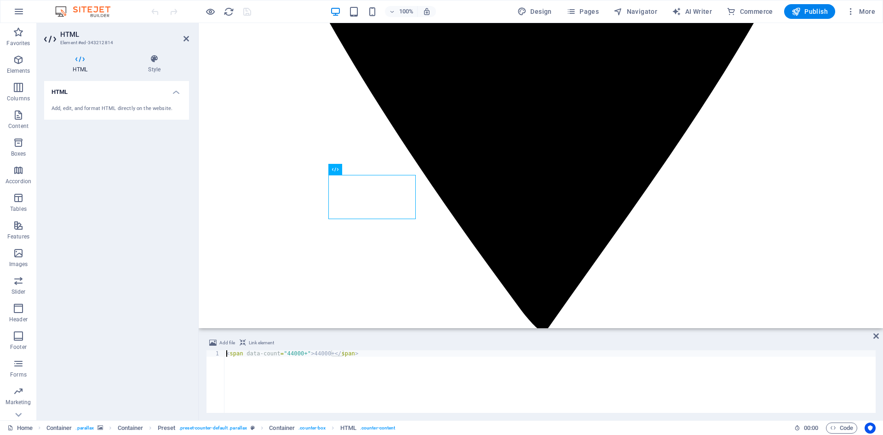
click at [328, 351] on div "< span data-count = "44000+" > 44000+ </ span >" at bounding box center [549, 387] width 651 height 75
type textarea "<span data-count="44000">44000</span>"
click at [685, 342] on div "Add file Link element" at bounding box center [541, 343] width 670 height 13
click at [248, 17] on div at bounding box center [201, 11] width 103 height 15
click at [248, 13] on icon "save" at bounding box center [247, 11] width 11 height 11
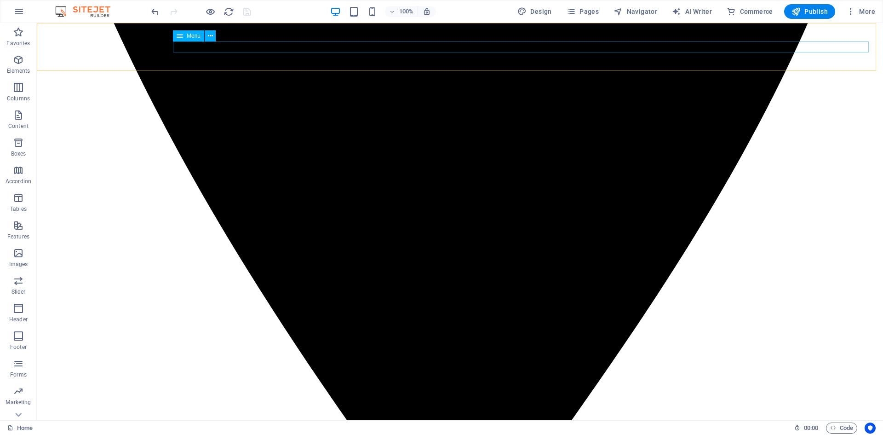
click at [24, 368] on icon "button" at bounding box center [18, 363] width 11 height 11
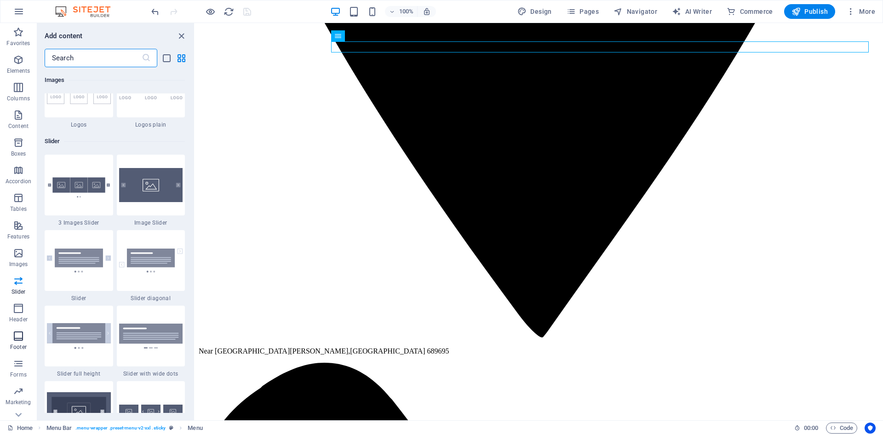
scroll to position [5152, 0]
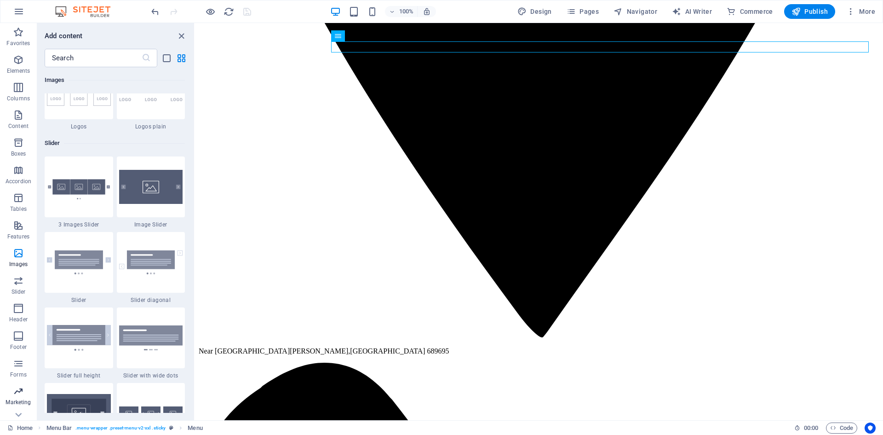
click at [22, 391] on icon "button" at bounding box center [18, 391] width 11 height 11
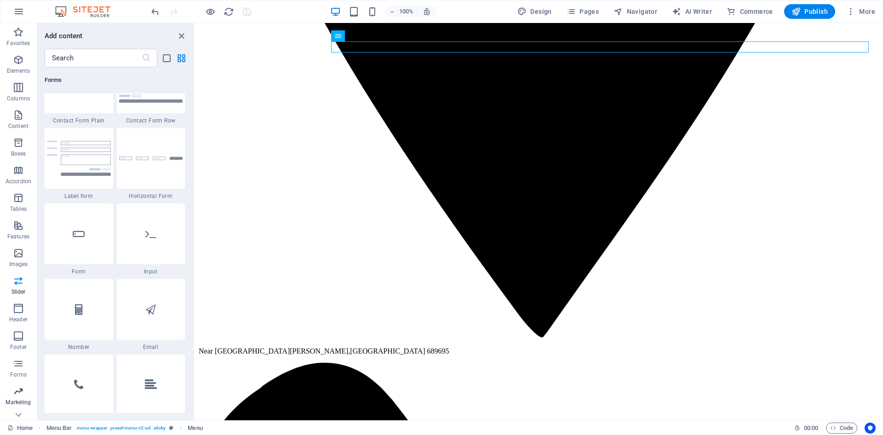
scroll to position [7494, 0]
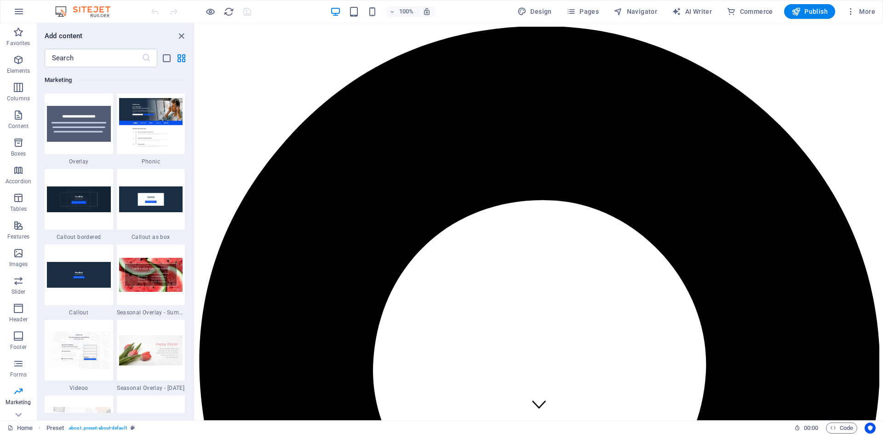
scroll to position [506, 0]
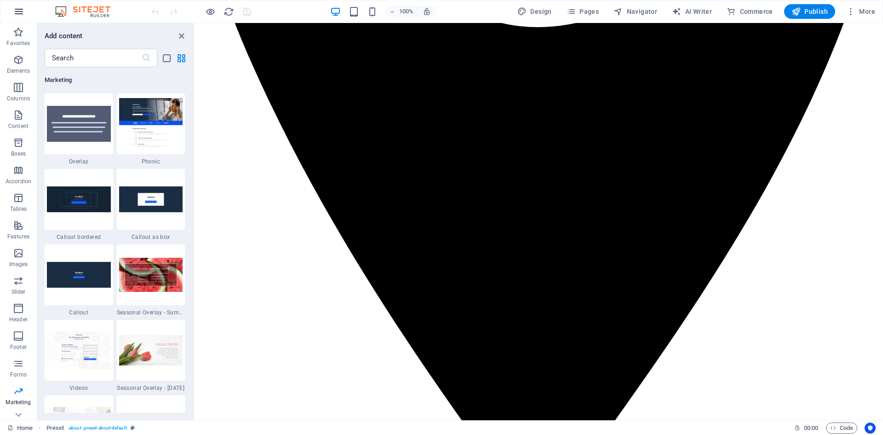
click at [18, 7] on icon "button" at bounding box center [18, 11] width 11 height 11
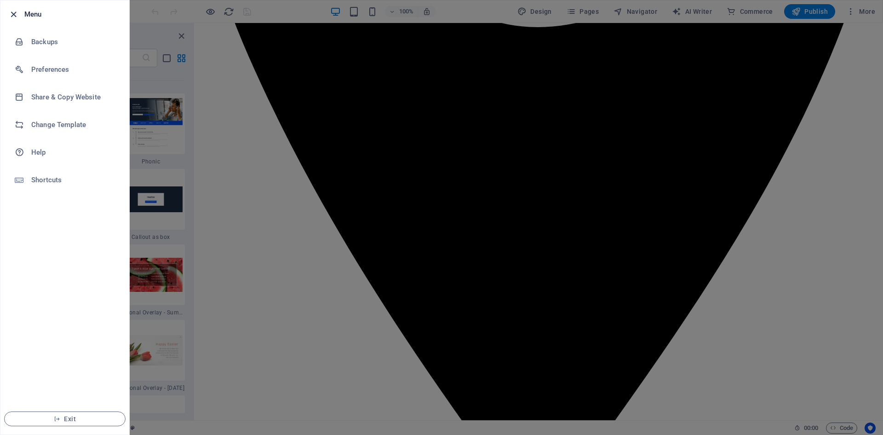
click at [18, 15] on icon "button" at bounding box center [13, 14] width 11 height 11
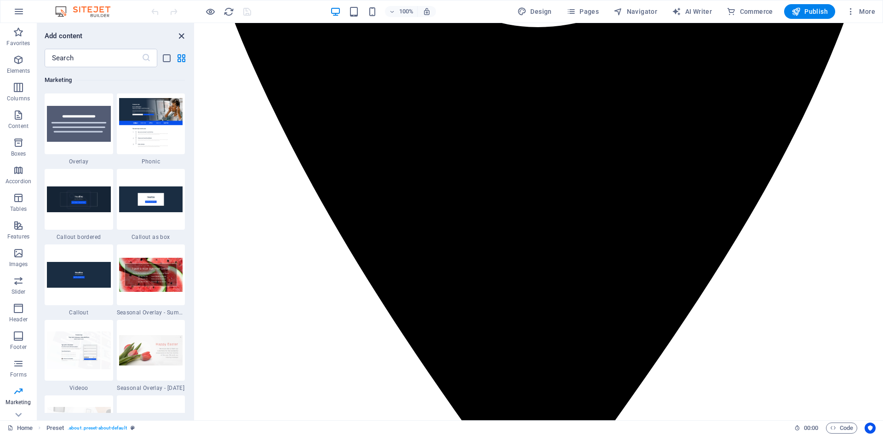
click at [184, 37] on icon "close panel" at bounding box center [181, 36] width 11 height 11
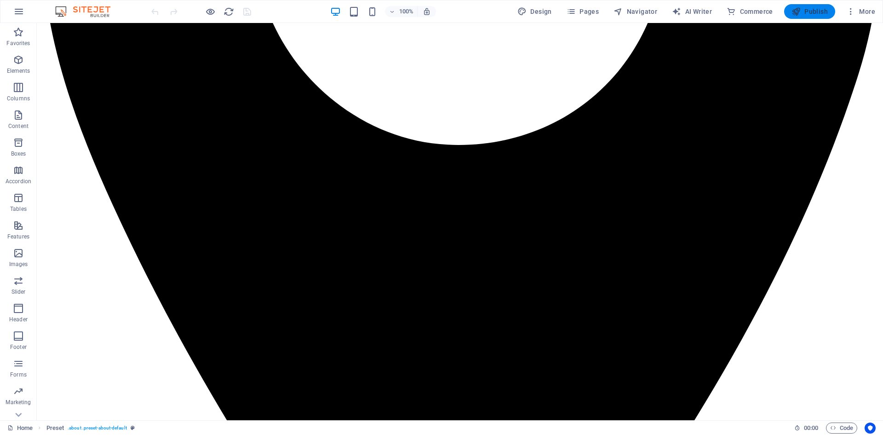
click at [810, 12] on span "Publish" at bounding box center [810, 11] width 36 height 9
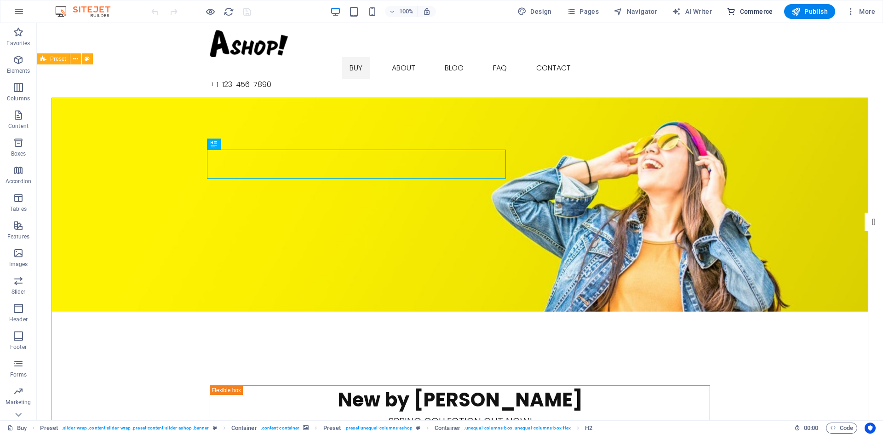
click at [748, 7] on span "Commerce" at bounding box center [750, 11] width 46 height 9
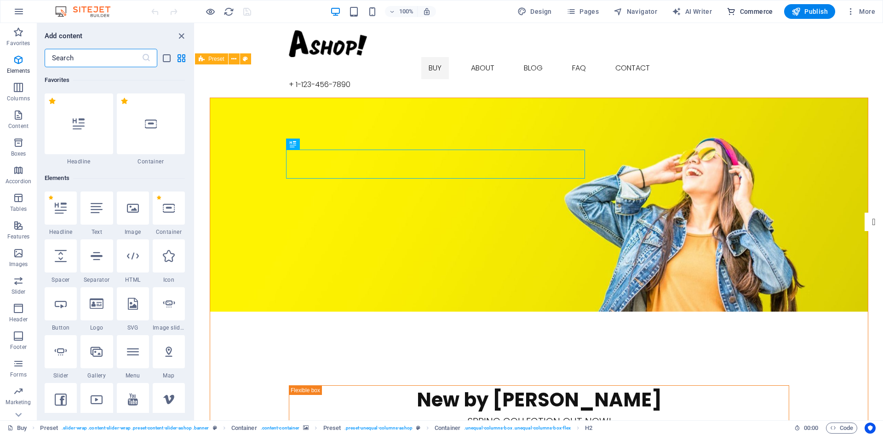
scroll to position [8865, 0]
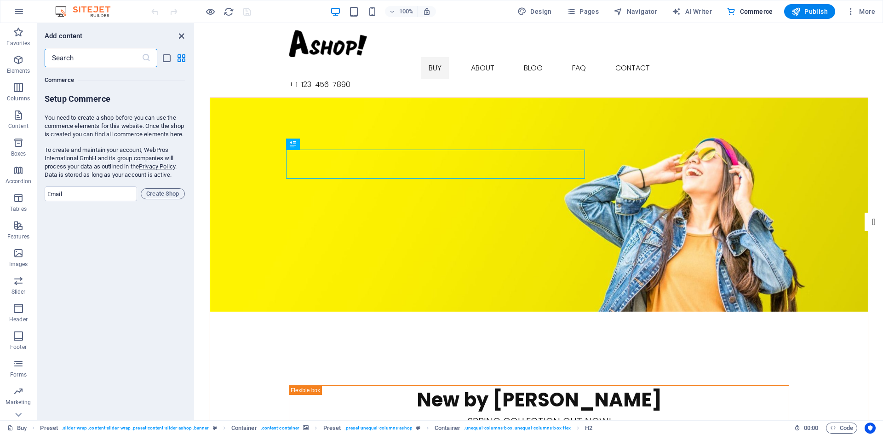
click at [182, 34] on icon "close panel" at bounding box center [181, 36] width 11 height 11
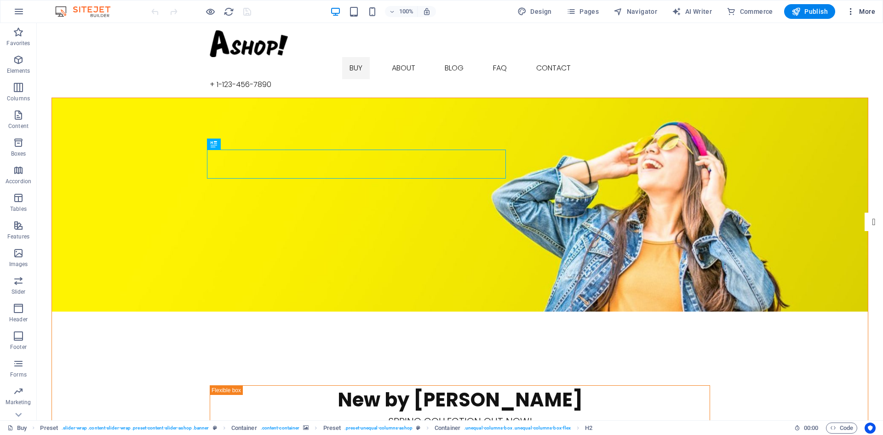
click at [871, 12] on span "More" at bounding box center [860, 11] width 29 height 9
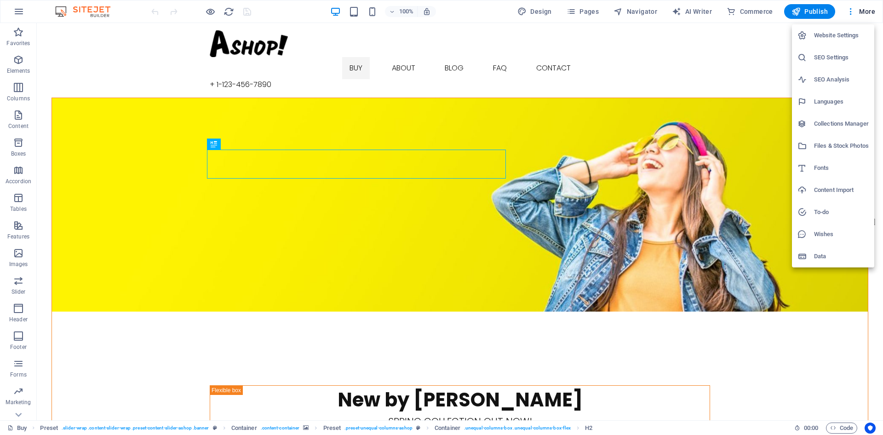
click at [160, 237] on div at bounding box center [441, 217] width 883 height 435
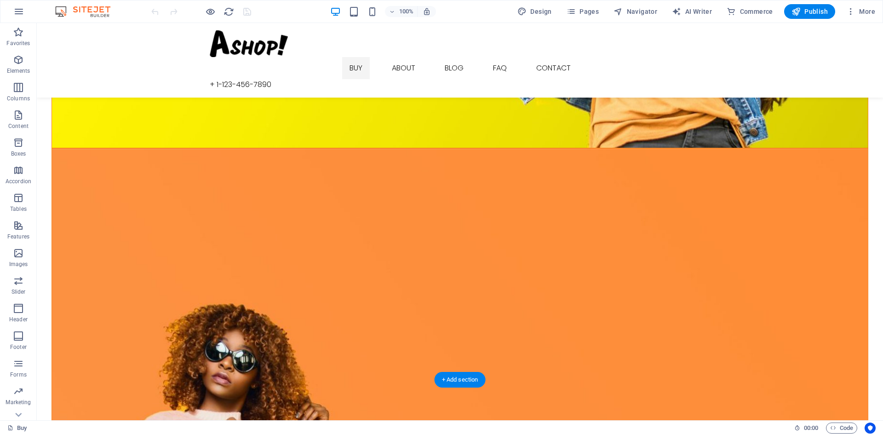
scroll to position [325, 0]
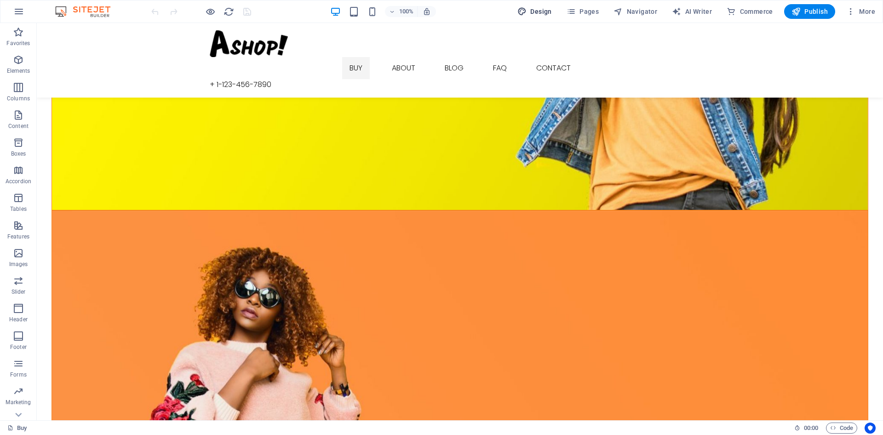
click at [541, 11] on span "Design" at bounding box center [535, 11] width 35 height 9
click at [854, 12] on icon "button" at bounding box center [850, 11] width 9 height 9
select select "px"
select select "300"
select select "px"
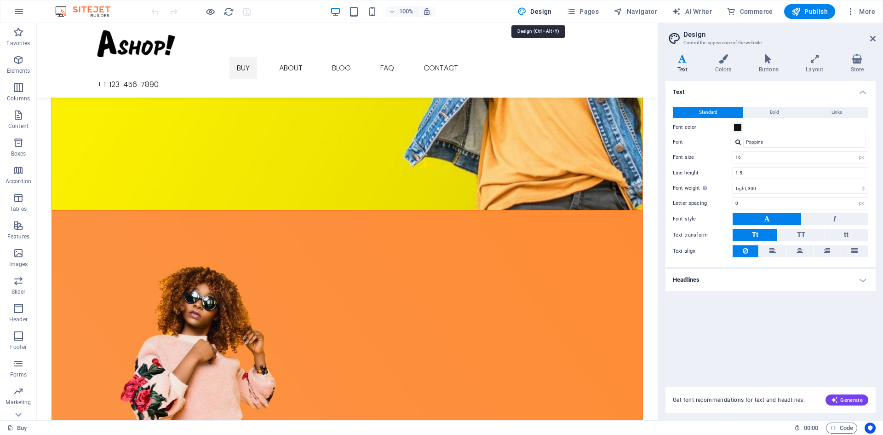
click at [21, 13] on div "Website Settings SEO Settings SEO Analysis Languages Collections Manager Files …" at bounding box center [441, 220] width 883 height 429
click at [16, 7] on icon "button" at bounding box center [18, 11] width 11 height 11
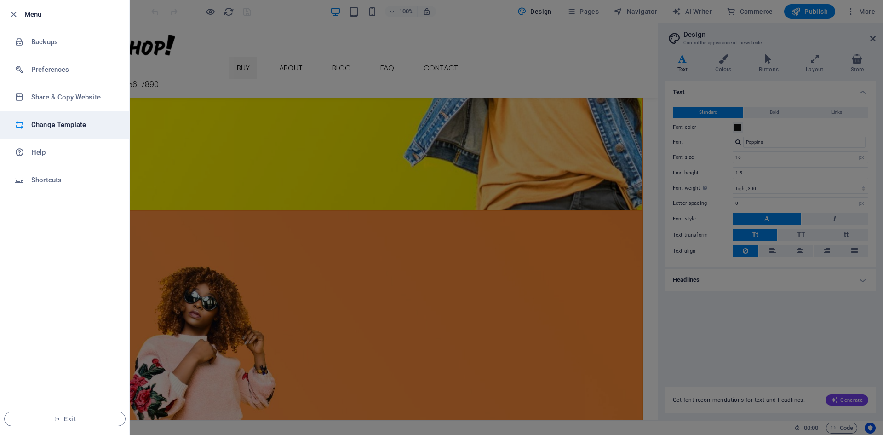
click at [77, 121] on h6 "Change Template" at bounding box center [73, 124] width 85 height 11
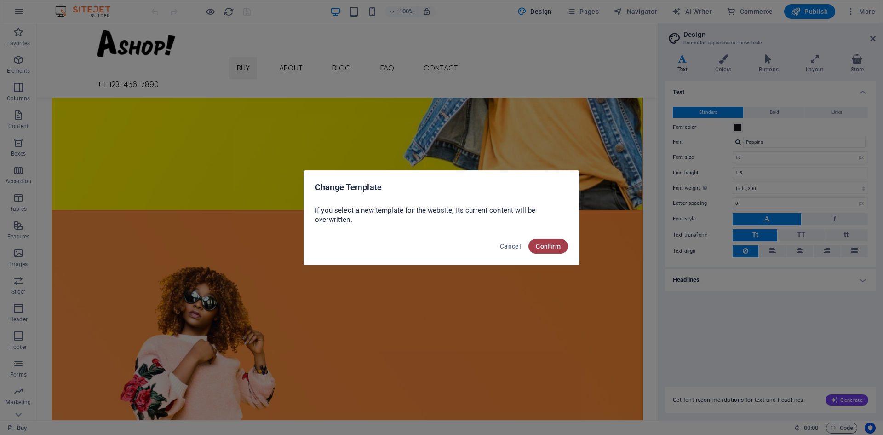
click at [538, 245] on span "Confirm" at bounding box center [548, 245] width 25 height 7
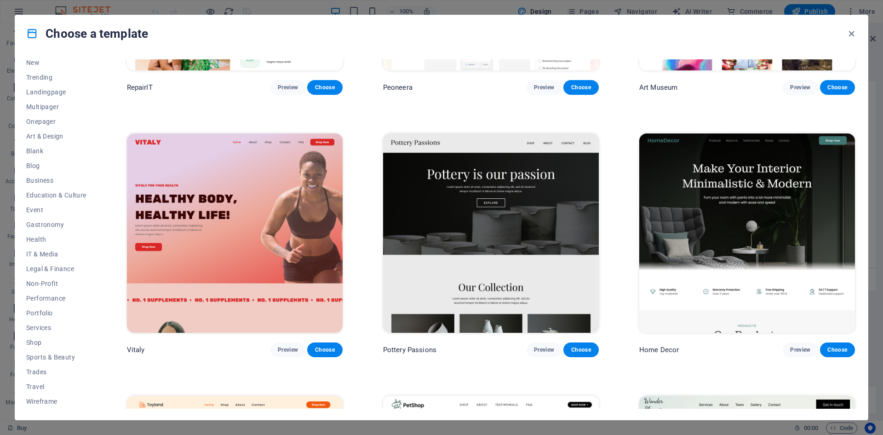
scroll to position [598, 0]
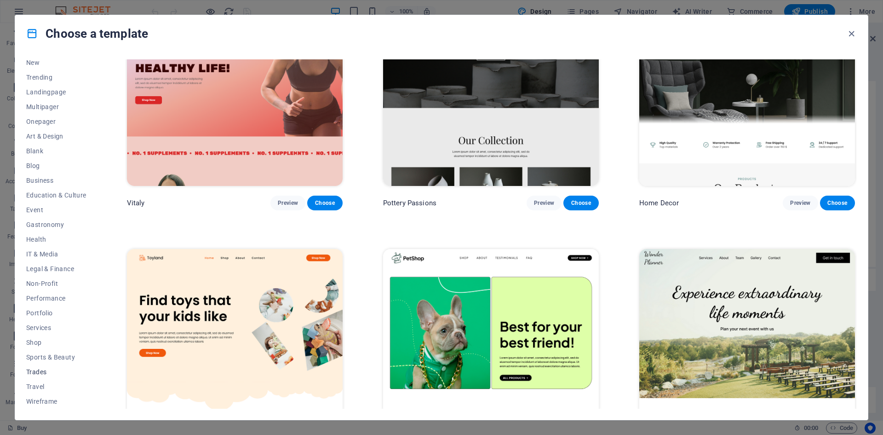
click at [43, 374] on span "Trades" at bounding box center [56, 371] width 60 height 7
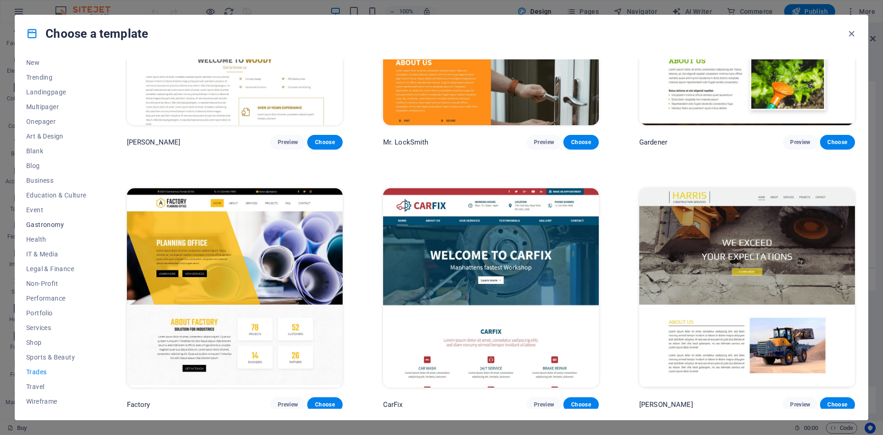
scroll to position [0, 0]
click at [854, 35] on icon "button" at bounding box center [851, 34] width 11 height 11
